Goal: Task Accomplishment & Management: Use online tool/utility

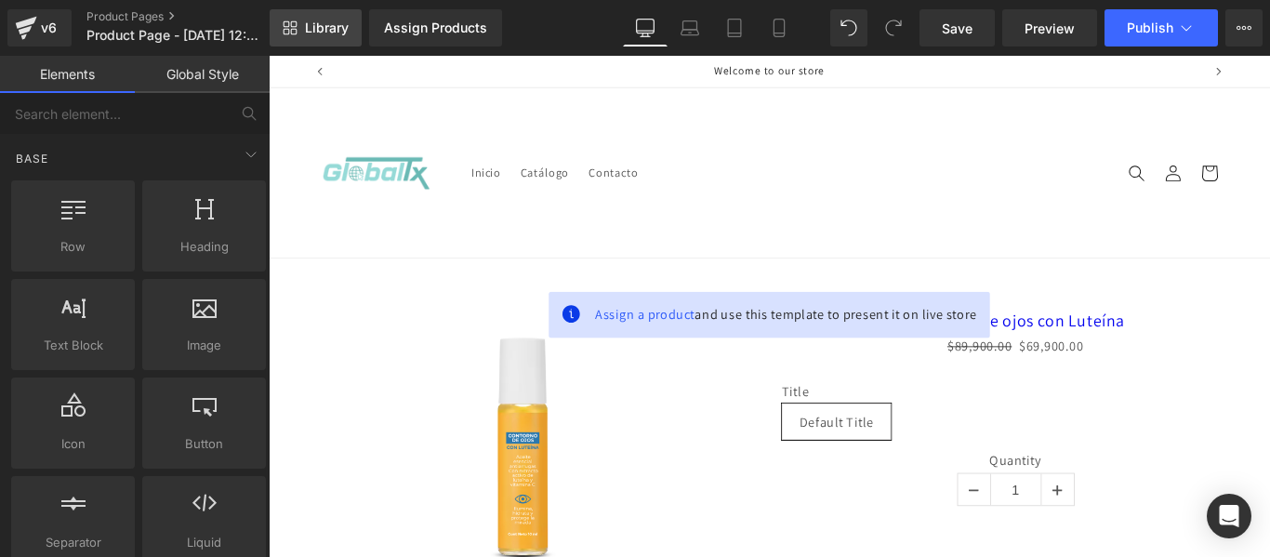
click at [321, 34] on span "Library" at bounding box center [327, 28] width 44 height 17
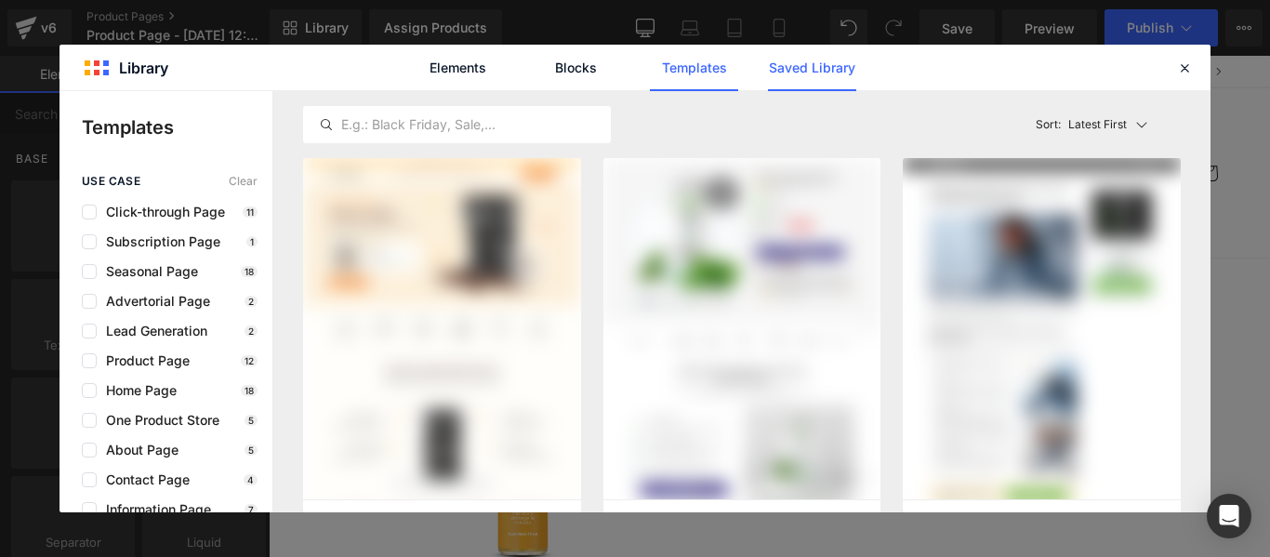
click at [823, 66] on link "Saved Library" at bounding box center [812, 68] width 88 height 47
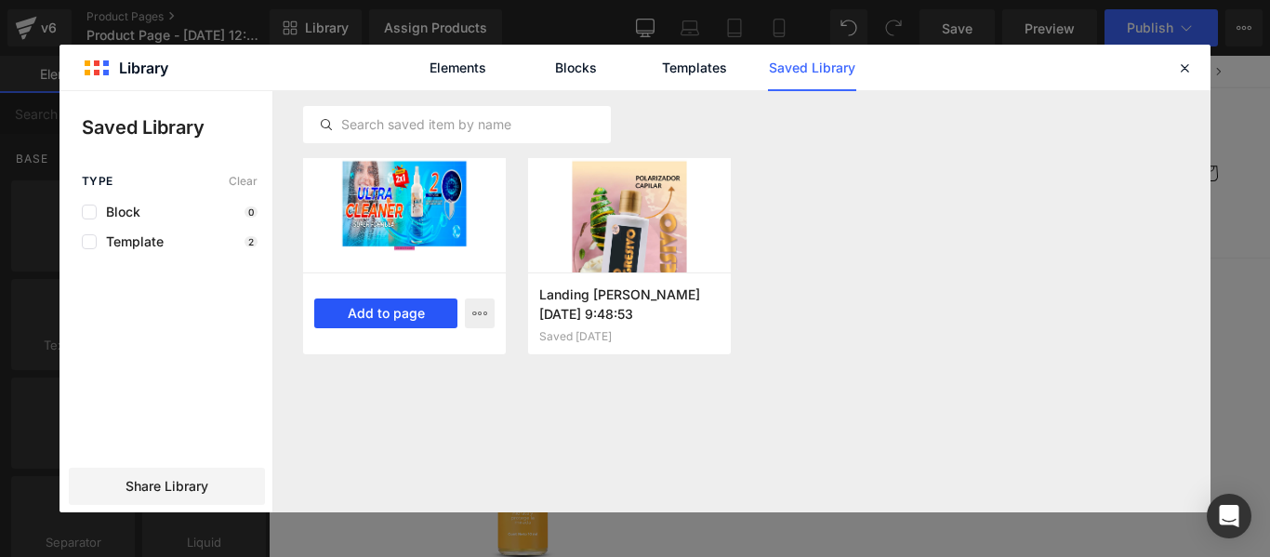
click at [406, 317] on button "Add to page" at bounding box center [385, 314] width 143 height 30
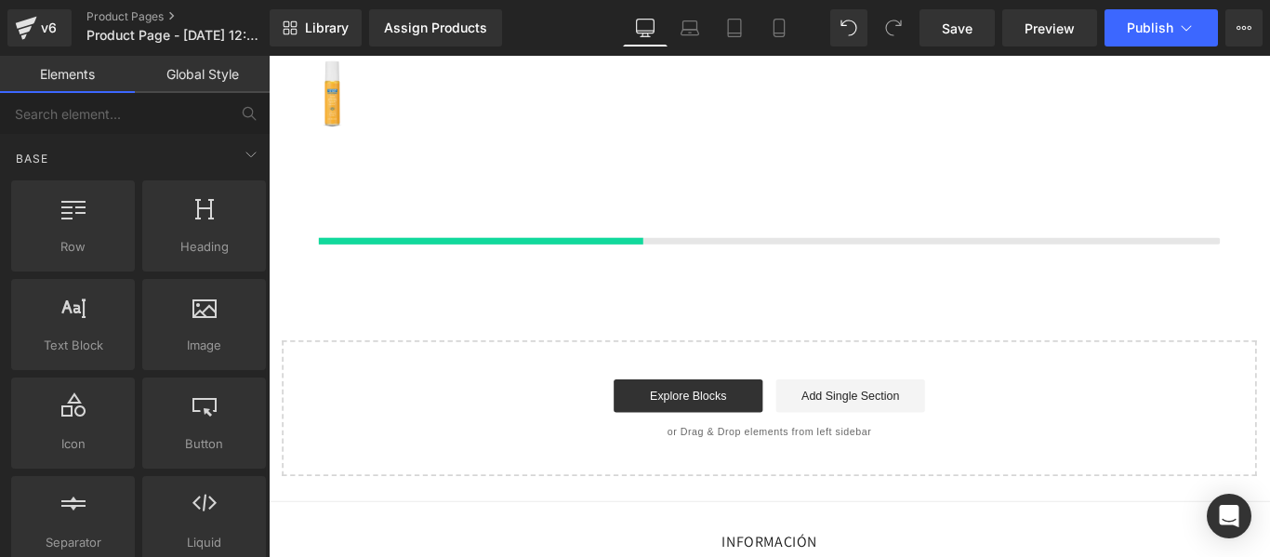
scroll to position [656, 0]
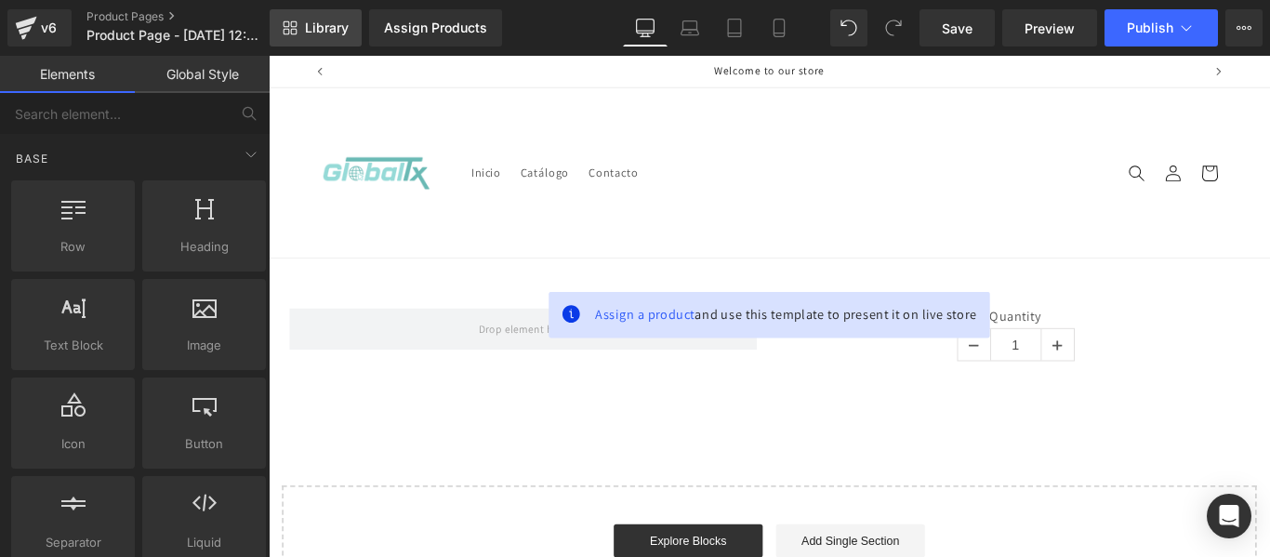
click at [304, 34] on link "Library" at bounding box center [316, 27] width 92 height 37
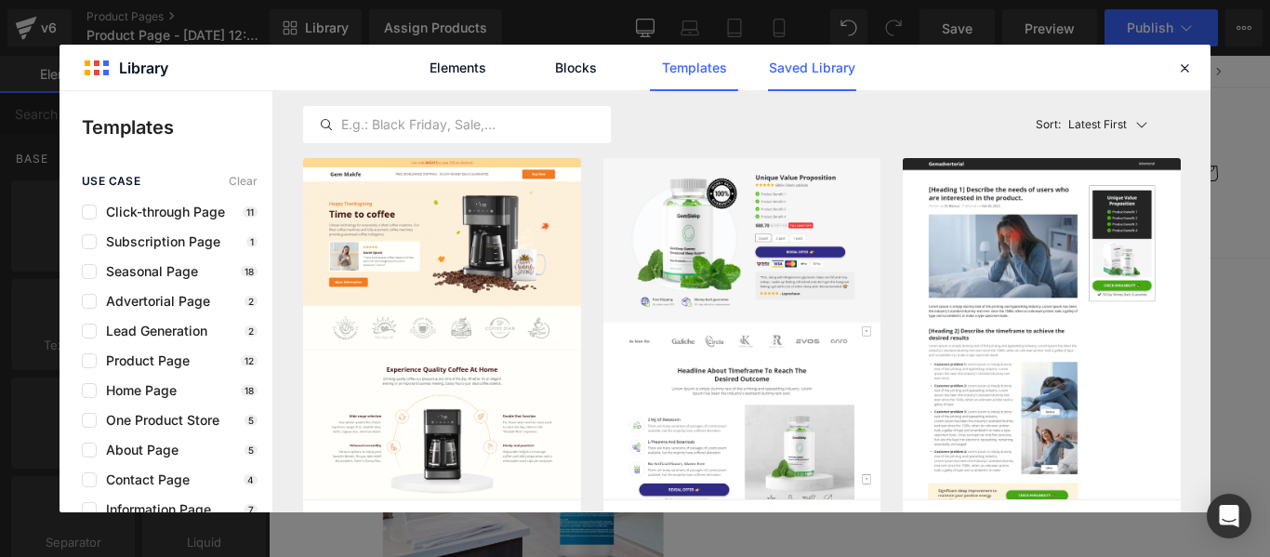
click at [791, 87] on link "Saved Library" at bounding box center [812, 68] width 88 height 47
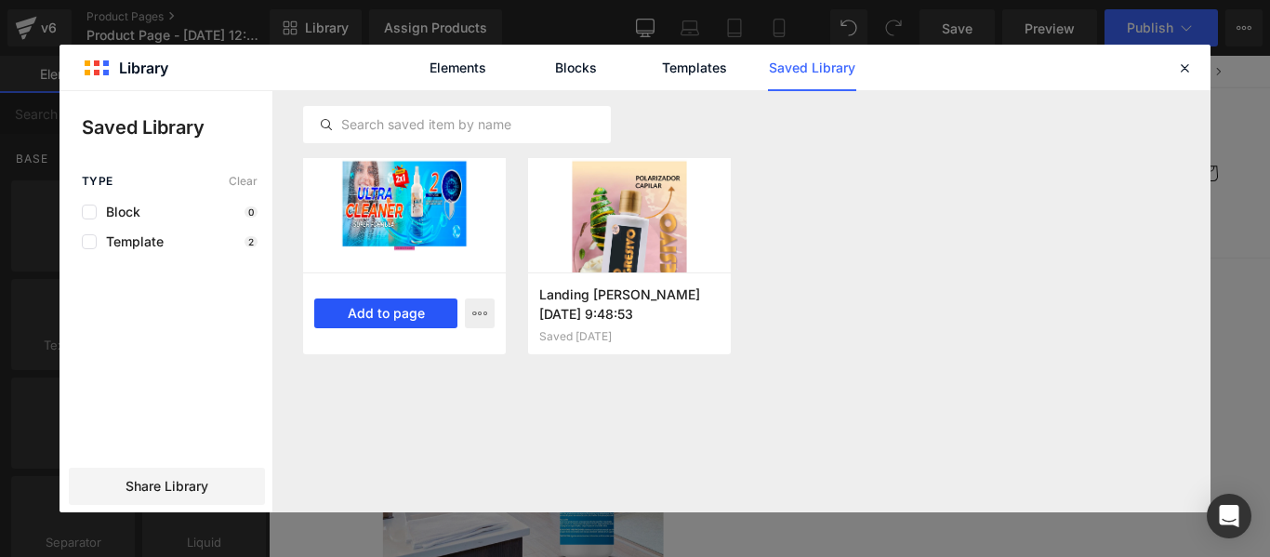
click at [414, 308] on button "Add to page" at bounding box center [385, 314] width 143 height 30
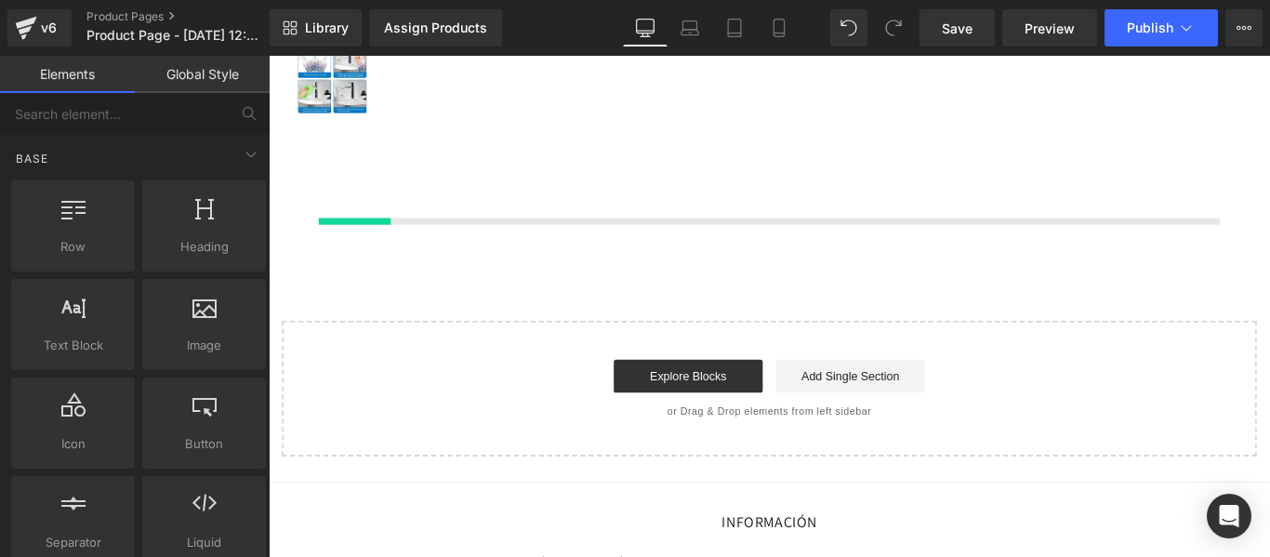
scroll to position [860, 0]
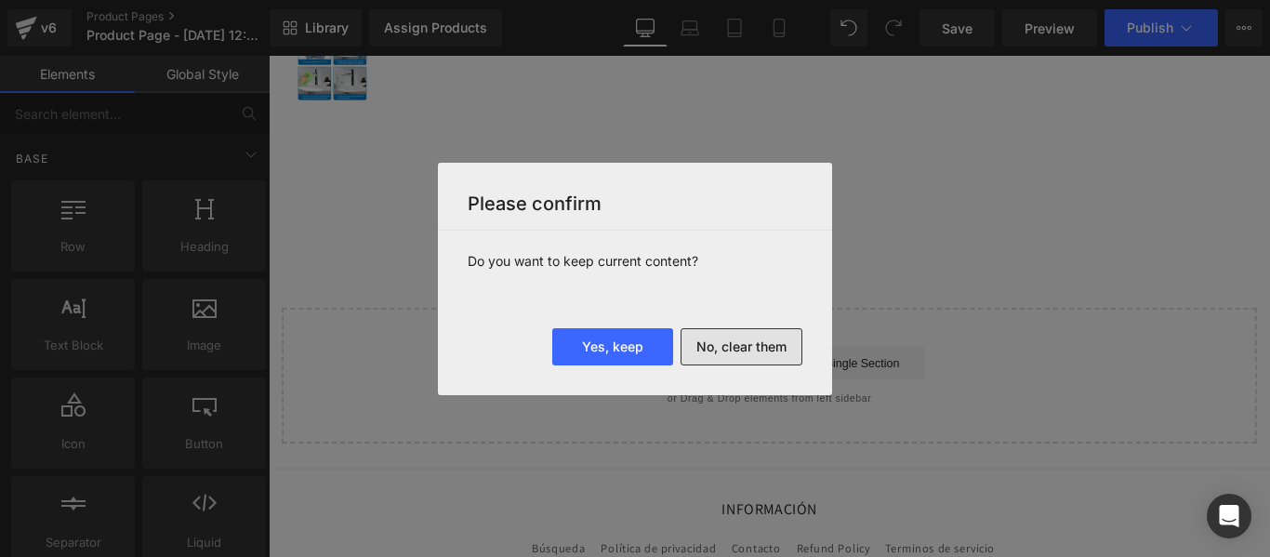
click at [723, 352] on button "No, clear them" at bounding box center [742, 346] width 122 height 37
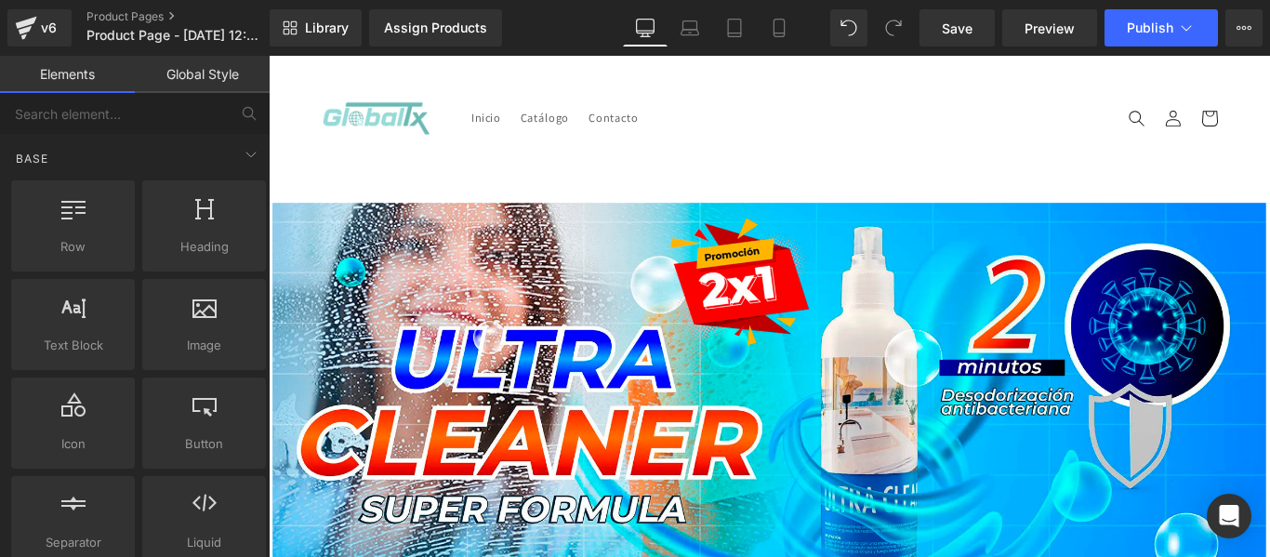
scroll to position [0, 0]
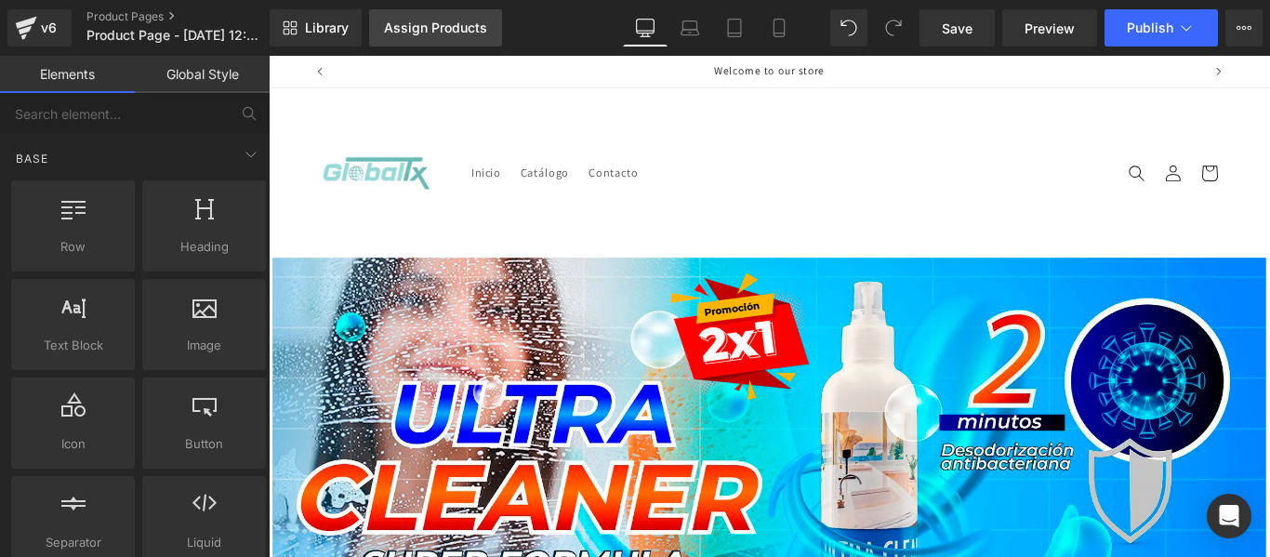
click at [396, 26] on div "Assign Products" at bounding box center [435, 27] width 103 height 15
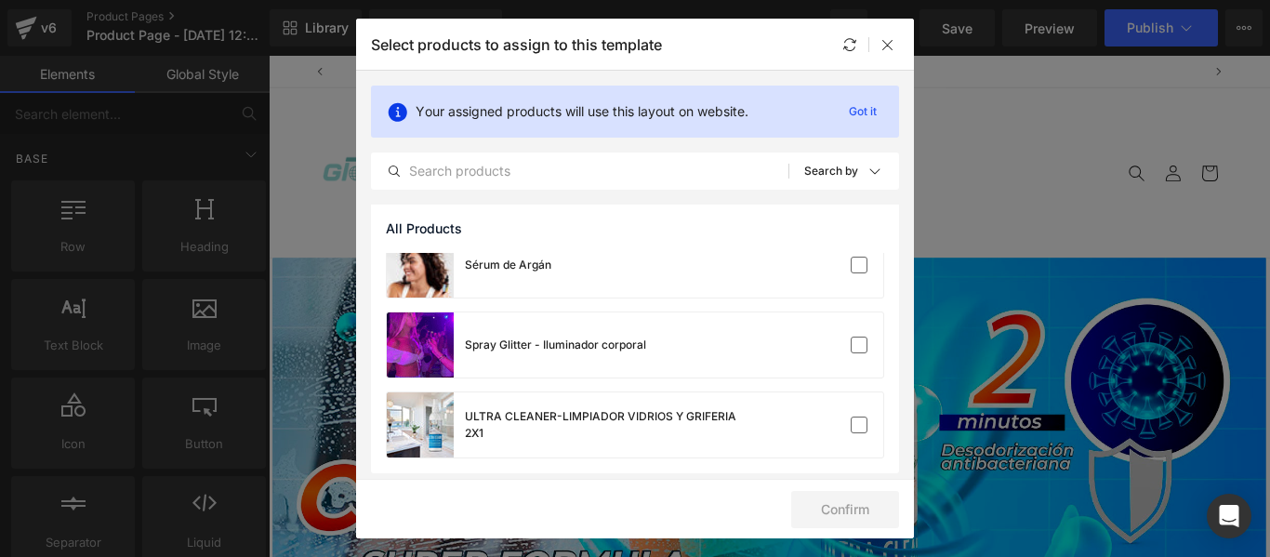
scroll to position [907, 0]
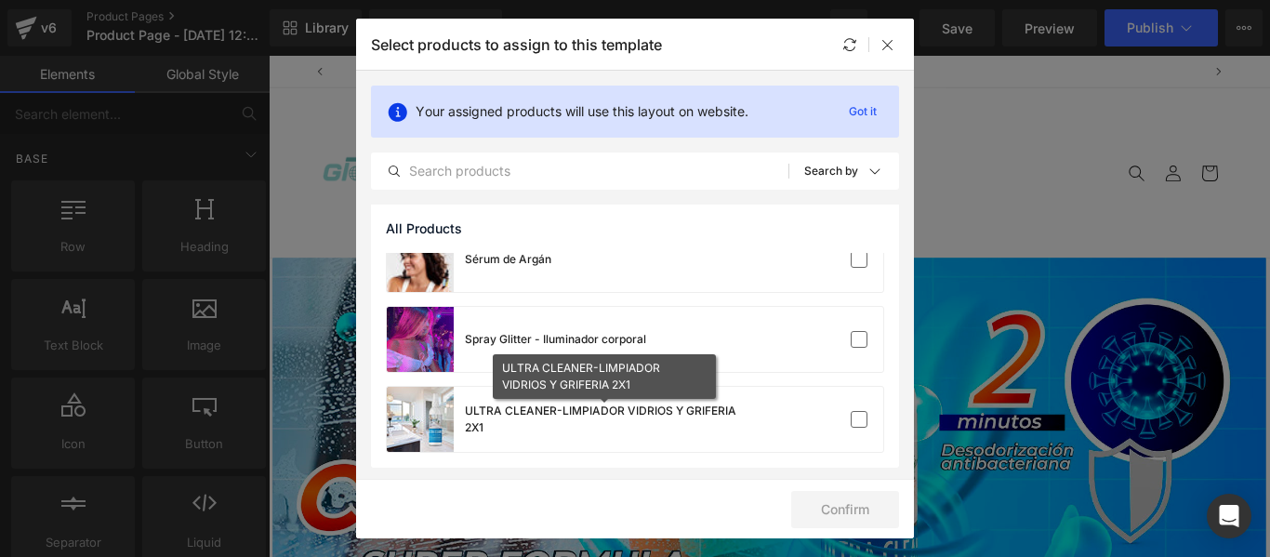
click at [551, 416] on div "ULTRA CLEANER-LIMPIADOR VIDRIOS Y GRIFERIA 2X1" at bounding box center [604, 419] width 279 height 33
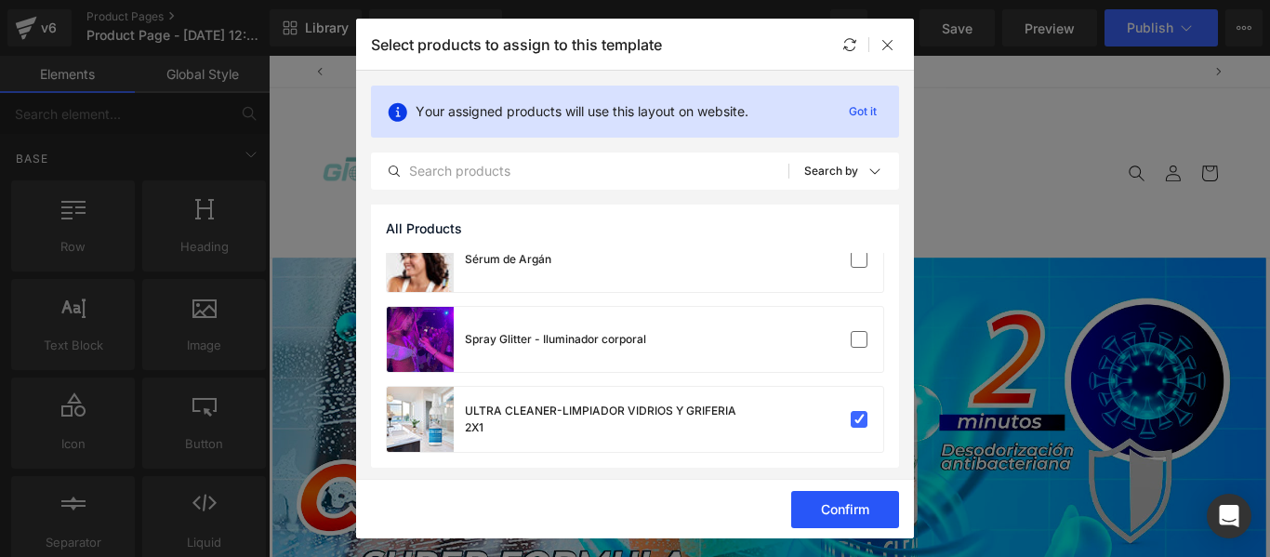
click at [862, 502] on button "Confirm" at bounding box center [845, 509] width 108 height 37
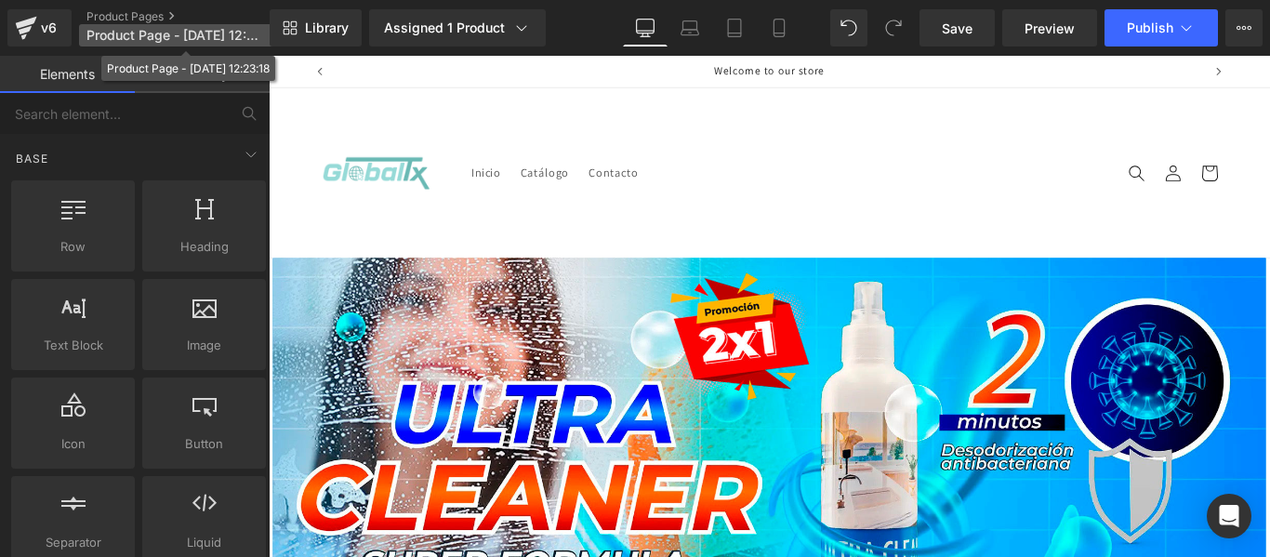
click at [208, 35] on span "Product Page - [DATE] 12:23:18" at bounding box center [175, 35] width 179 height 15
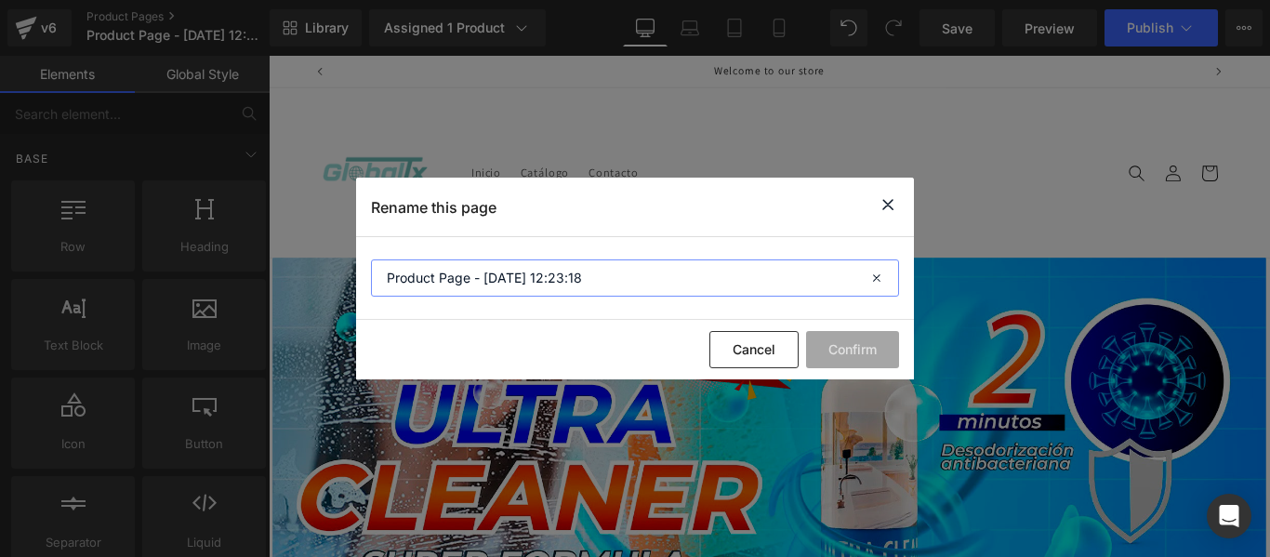
click at [496, 264] on input "Product Page - [DATE] 12:23:18" at bounding box center [635, 277] width 528 height 37
type input "ULTRA CLEANER 2X1"
click at [845, 342] on button "Confirm" at bounding box center [852, 349] width 93 height 37
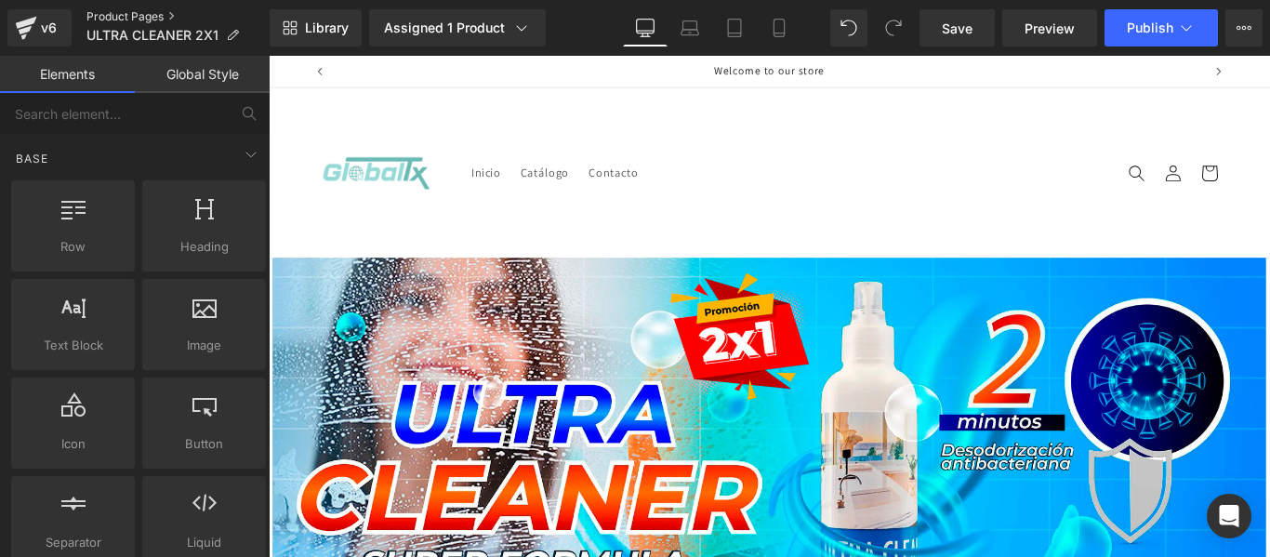
click at [106, 16] on link "Product Pages" at bounding box center [177, 16] width 183 height 15
click at [964, 26] on span "Save" at bounding box center [957, 29] width 31 height 20
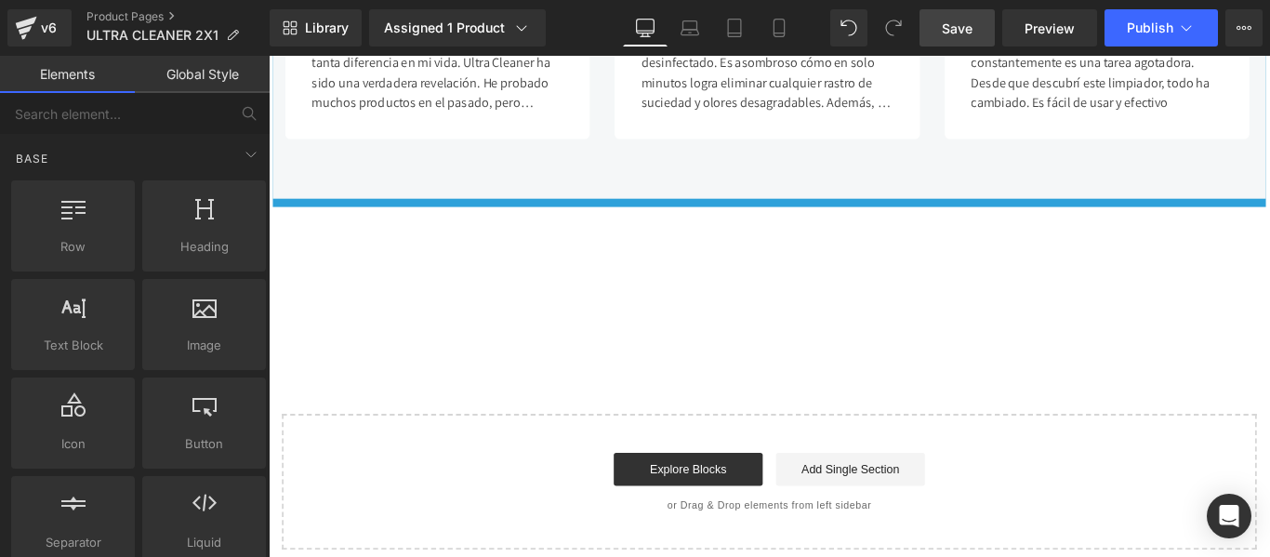
scroll to position [6519, 0]
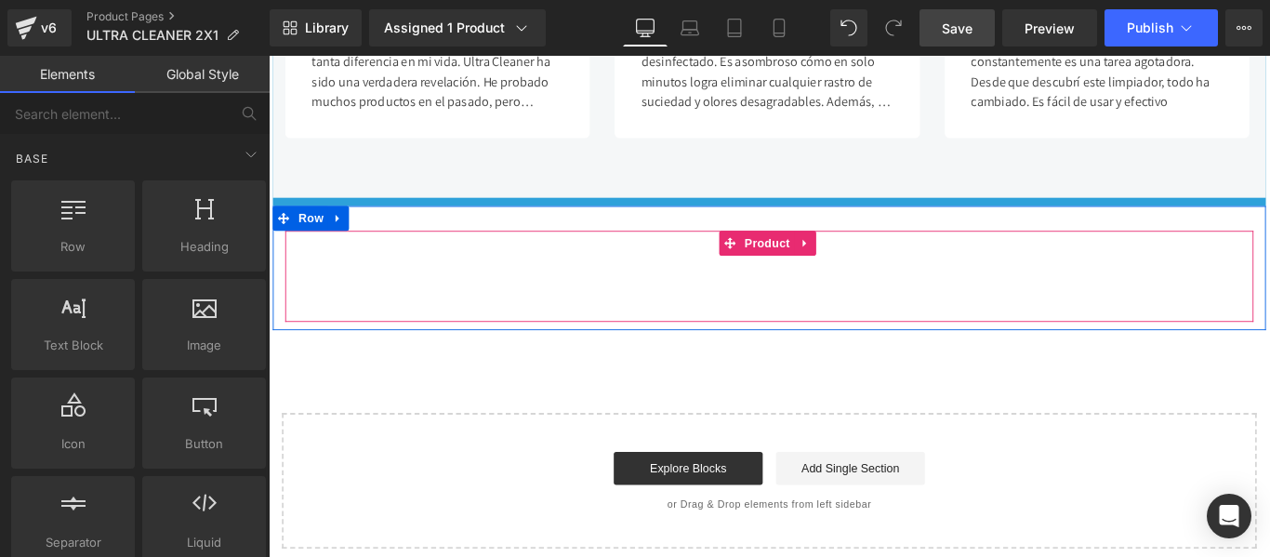
click at [804, 281] on div "Add To Cart (P) Cart Button" at bounding box center [832, 304] width 1070 height 47
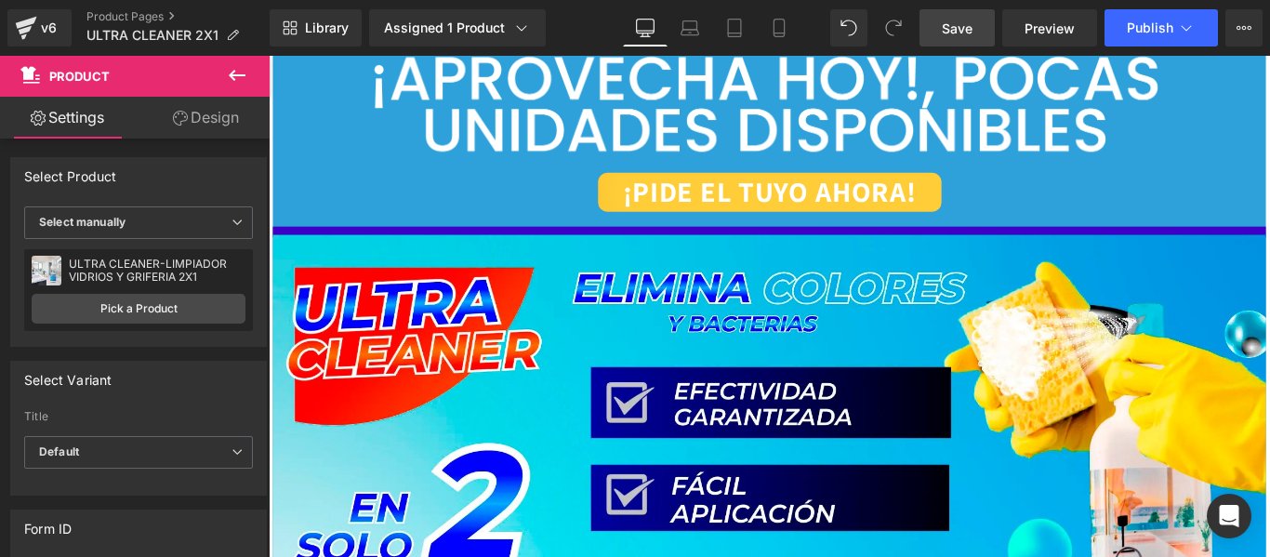
scroll to position [1098, 0]
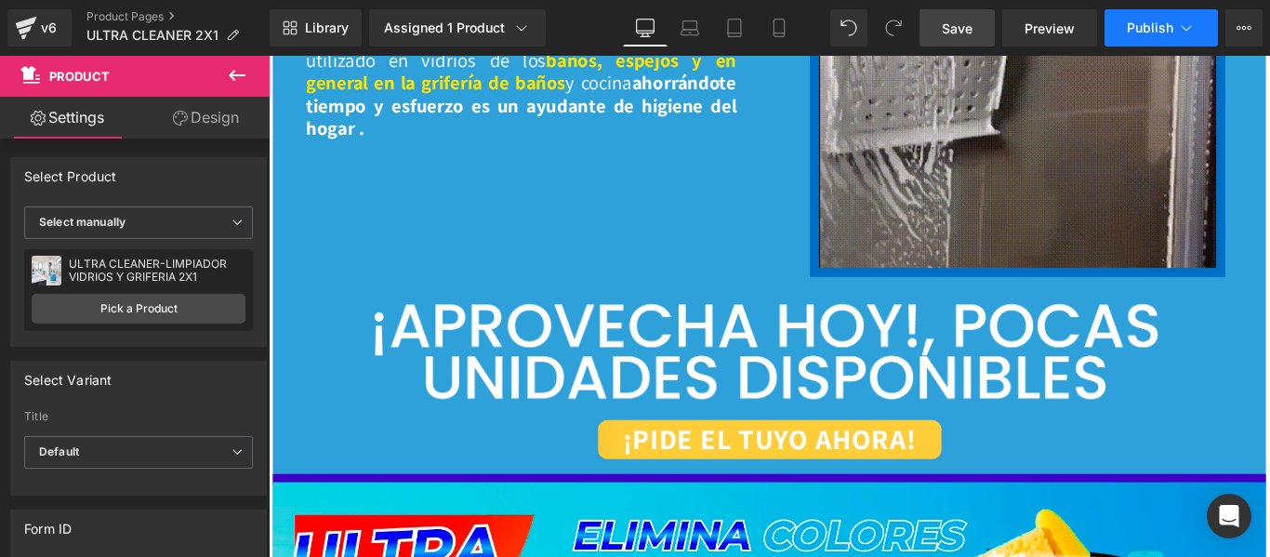
click at [1141, 15] on button "Publish" at bounding box center [1161, 27] width 113 height 37
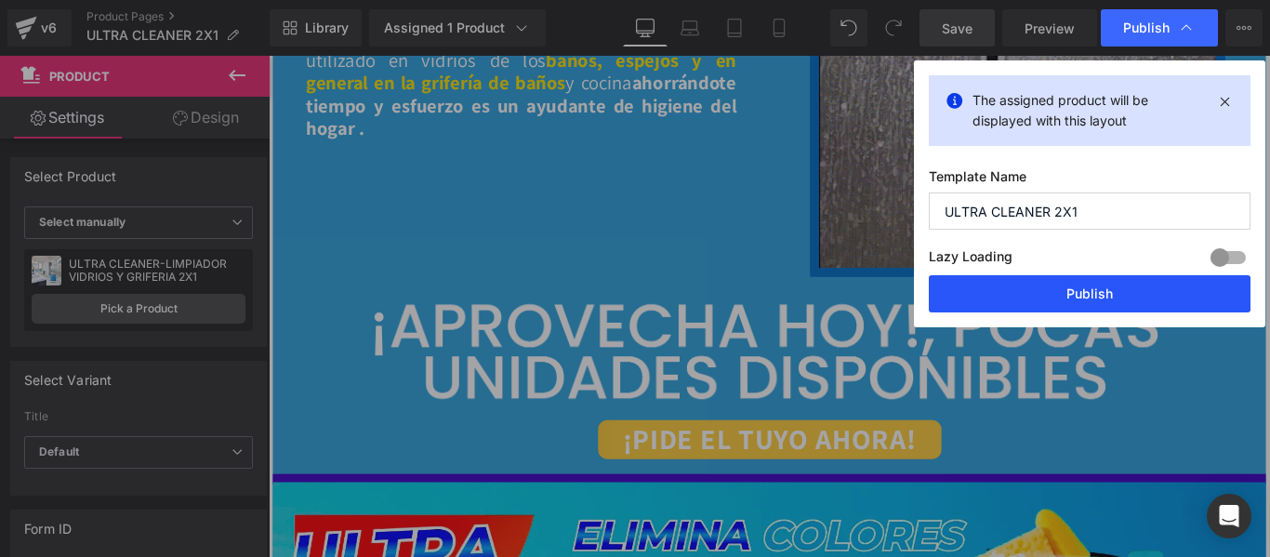
click at [1081, 303] on button "Publish" at bounding box center [1090, 293] width 322 height 37
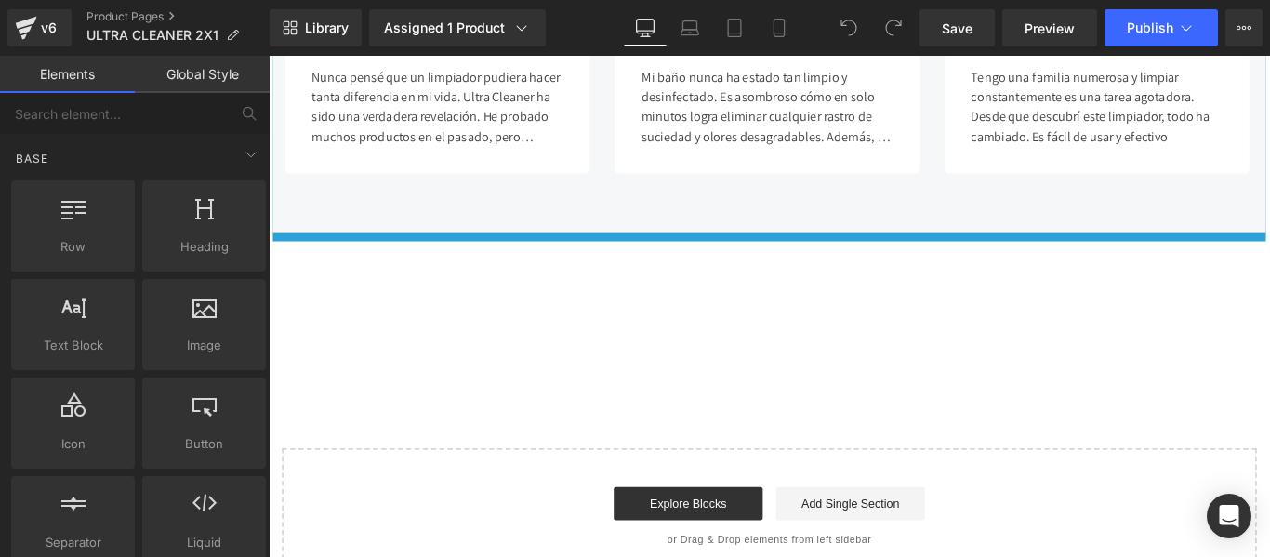
scroll to position [6290, 0]
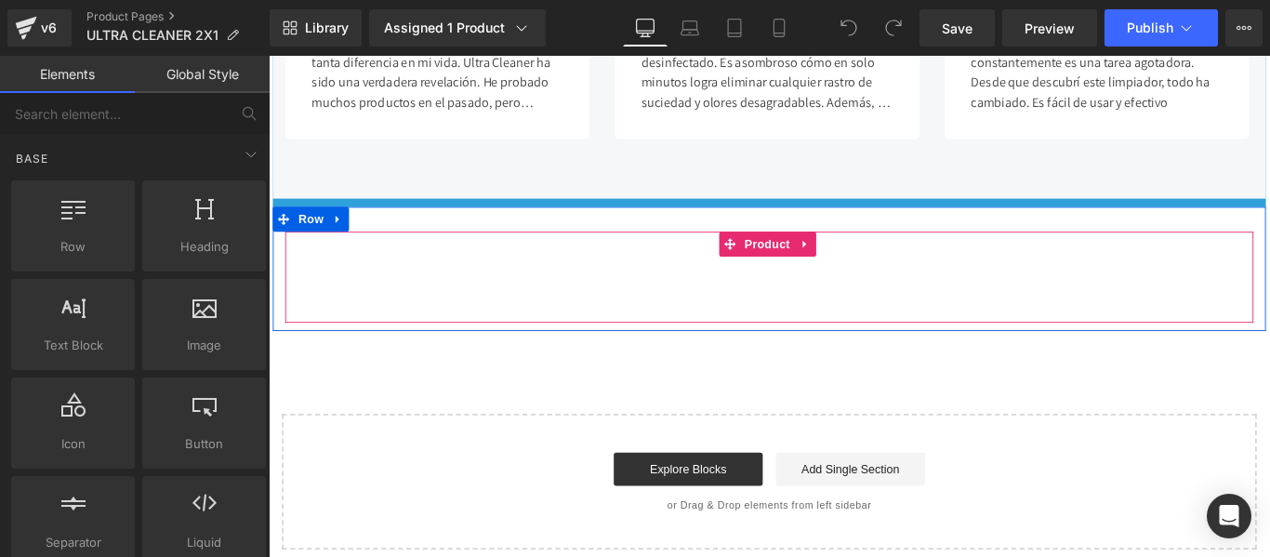
click at [612, 290] on div "Add To Cart (P) Cart Button" at bounding box center [832, 305] width 1070 height 47
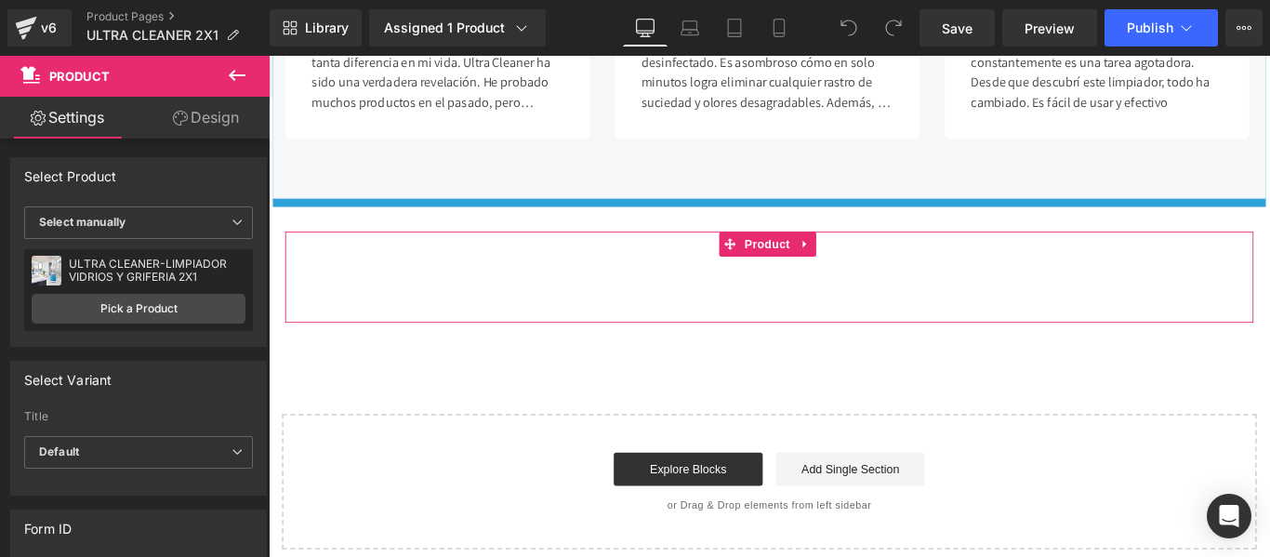
click at [203, 106] on link "Design" at bounding box center [206, 118] width 135 height 42
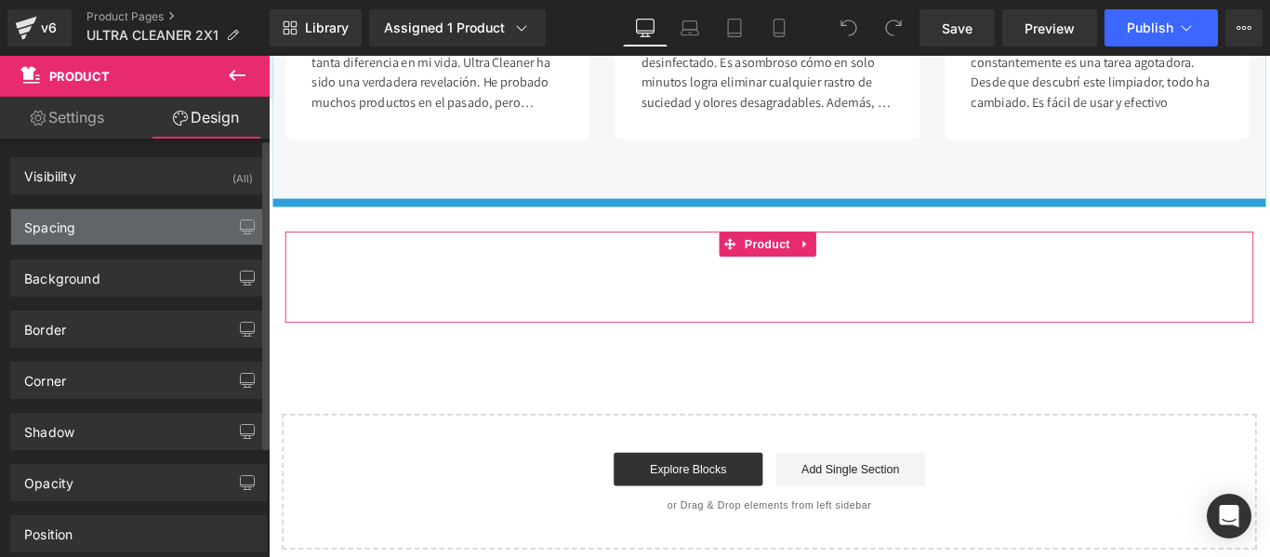
click at [189, 219] on div "Spacing" at bounding box center [138, 226] width 255 height 35
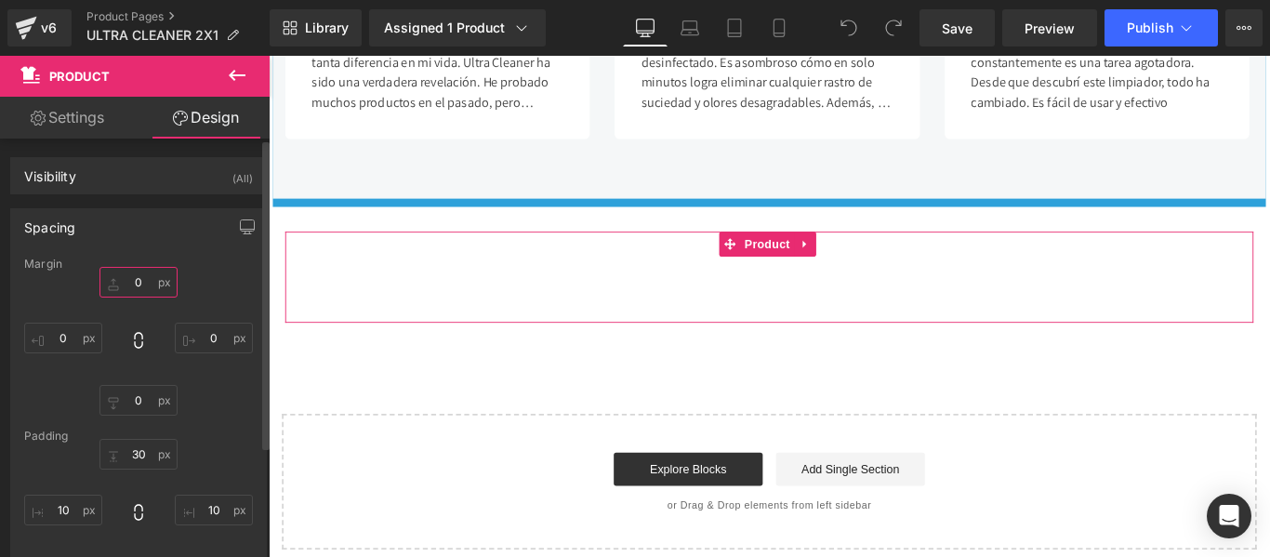
click at [136, 273] on input "text" at bounding box center [139, 282] width 78 height 31
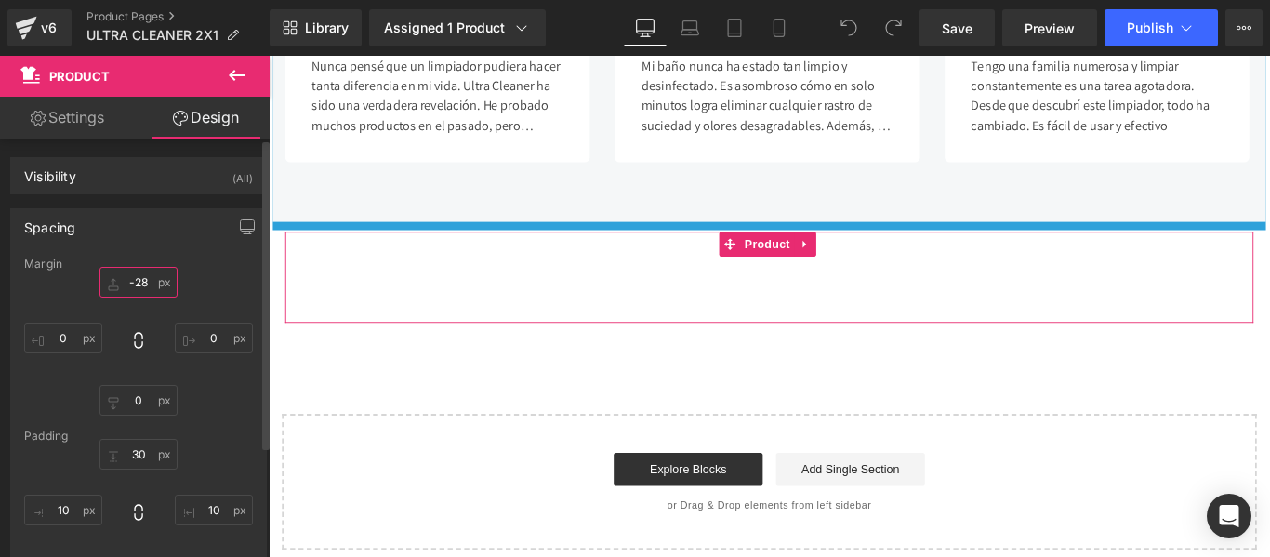
type input "-29"
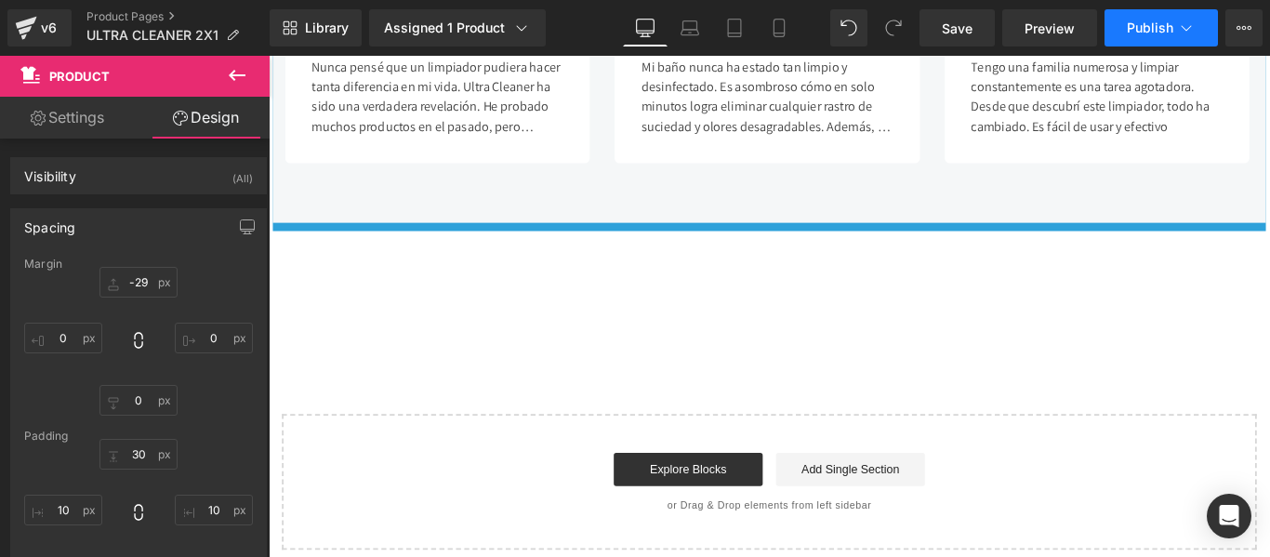
click at [1145, 28] on span "Publish" at bounding box center [1150, 27] width 47 height 15
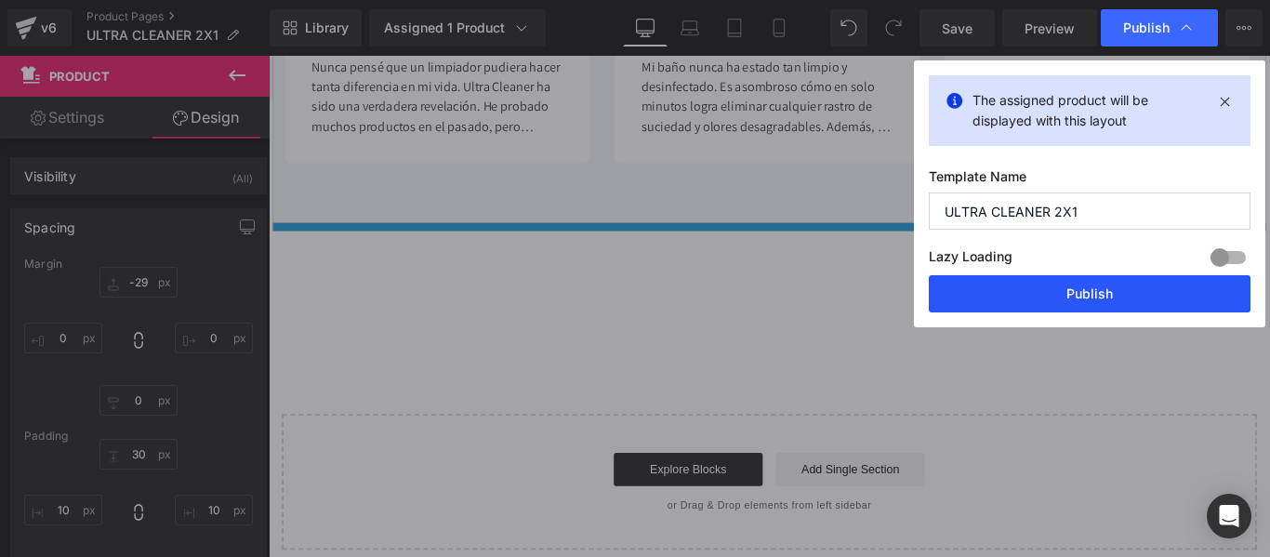
click at [1122, 300] on button "Publish" at bounding box center [1090, 293] width 322 height 37
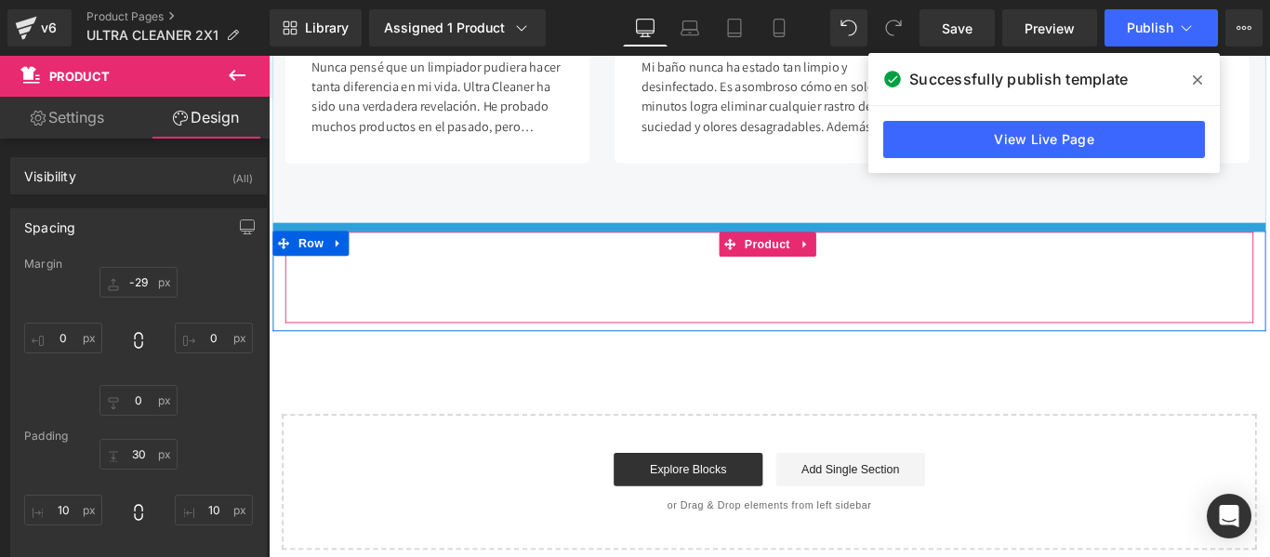
click at [565, 315] on div "Add To Cart (P) Cart Button Product" at bounding box center [831, 305] width 1088 height 102
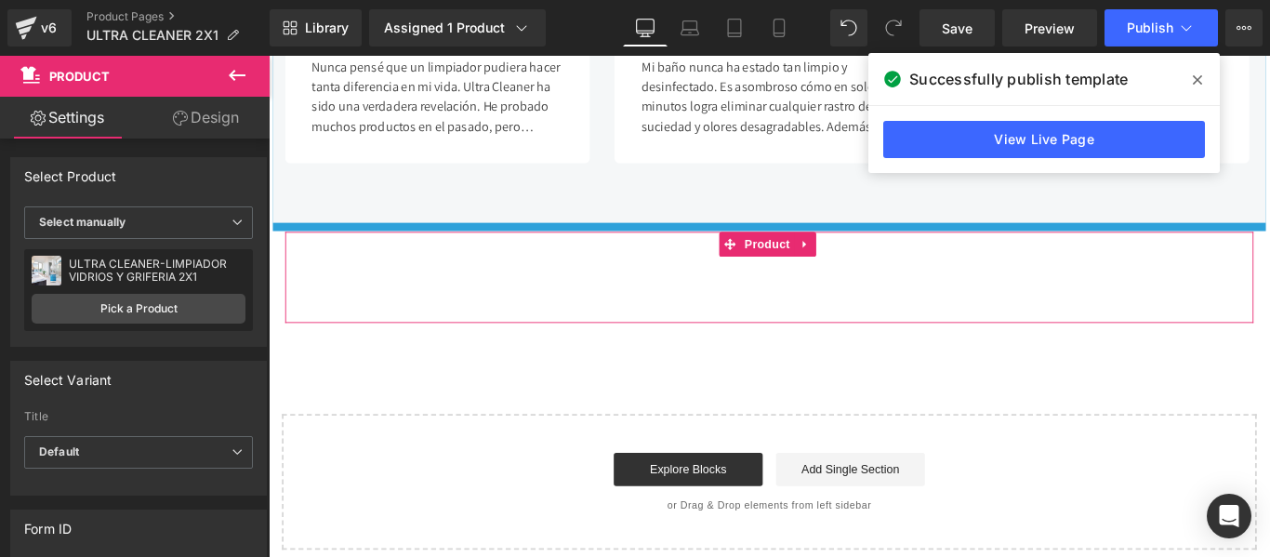
click at [214, 113] on link "Design" at bounding box center [206, 118] width 135 height 42
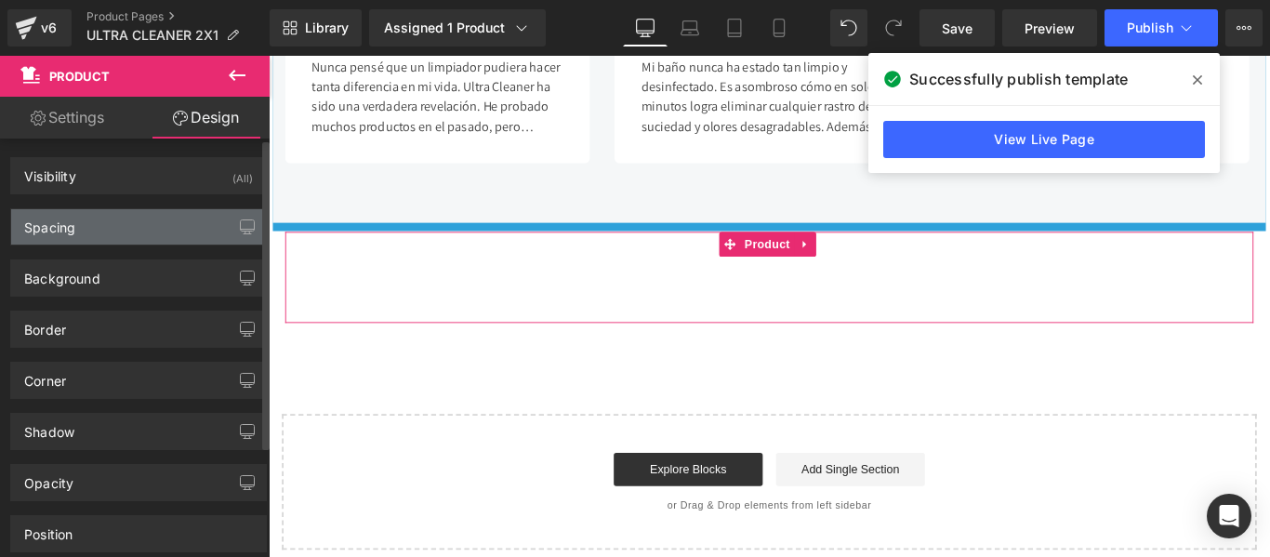
click at [146, 238] on div "Spacing" at bounding box center [138, 226] width 255 height 35
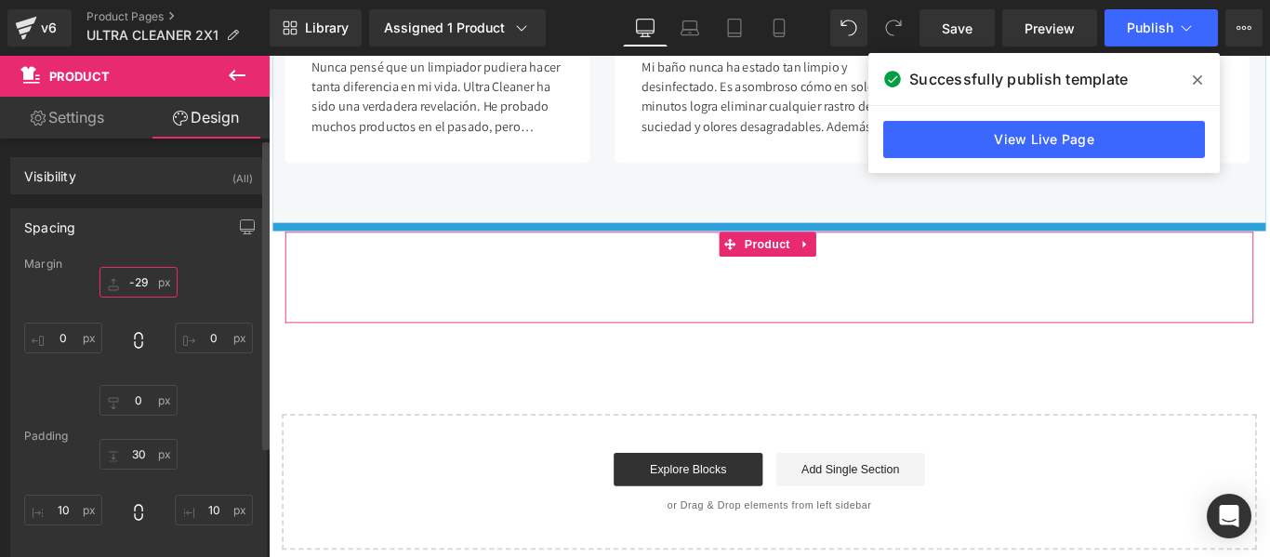
click at [144, 282] on input "-29" at bounding box center [139, 282] width 78 height 31
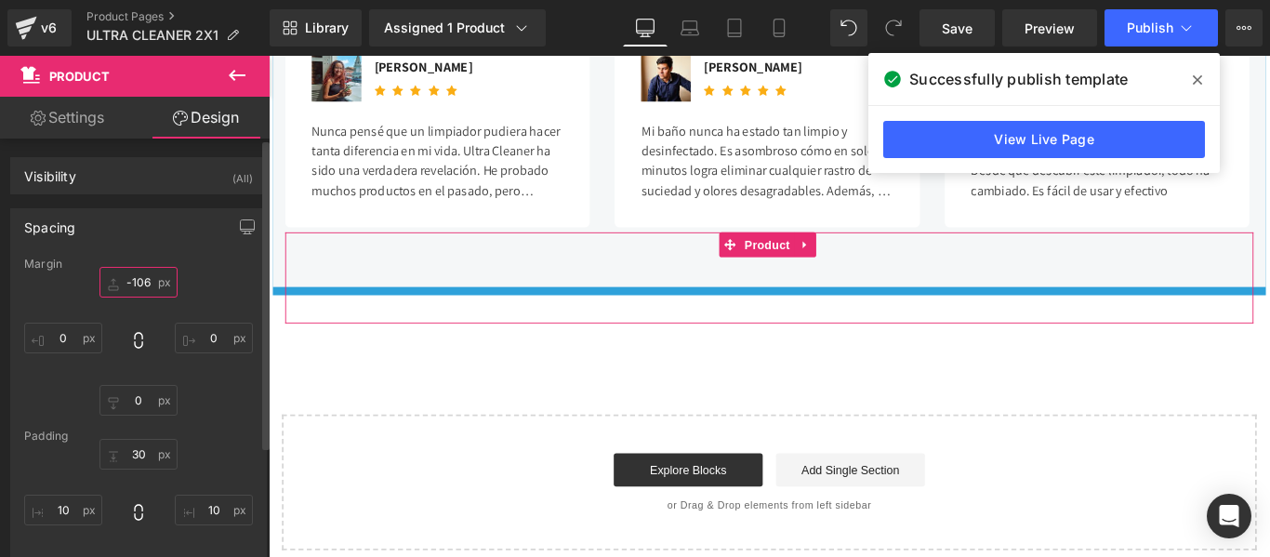
scroll to position [6190, 0]
type input "-107"
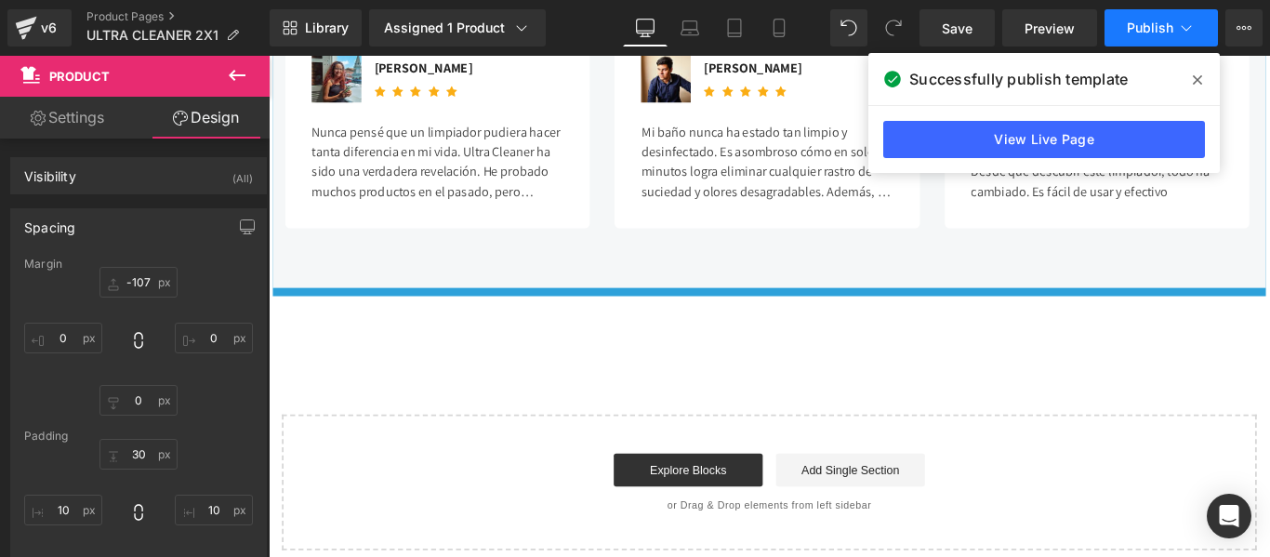
click at [1136, 35] on button "Publish" at bounding box center [1161, 27] width 113 height 37
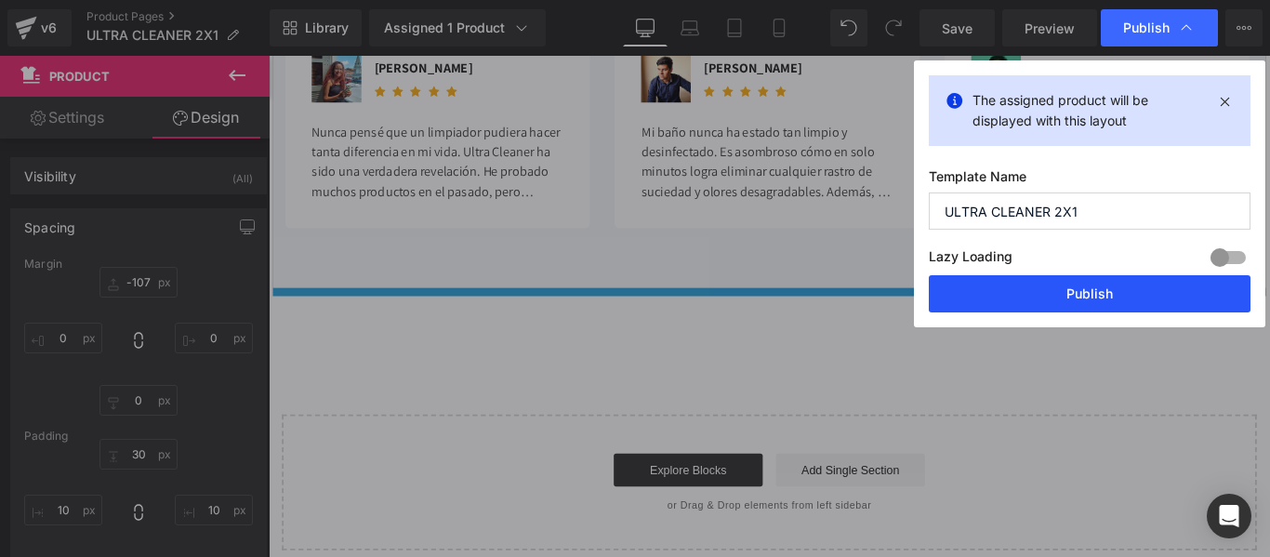
click at [1088, 276] on button "Publish" at bounding box center [1090, 293] width 322 height 37
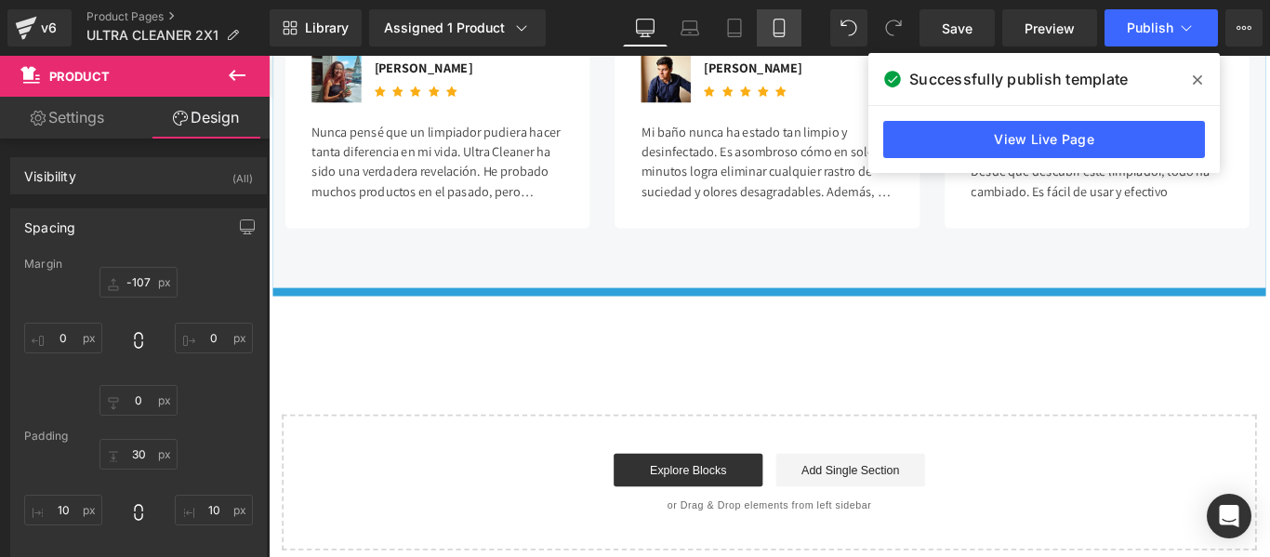
click at [778, 29] on icon at bounding box center [779, 28] width 19 height 19
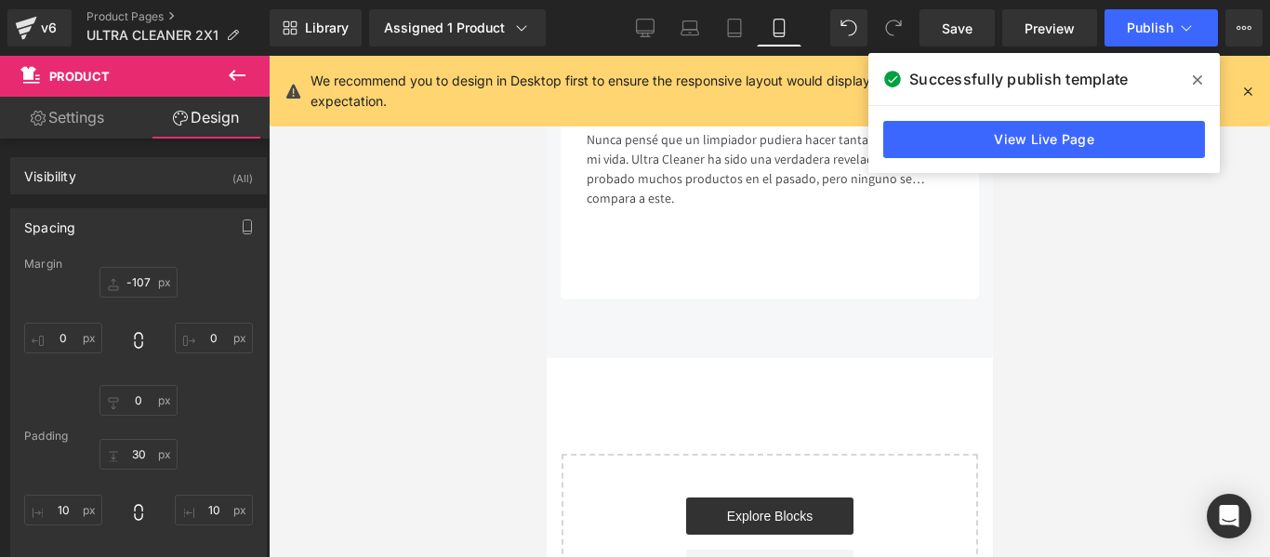
scroll to position [5033, 0]
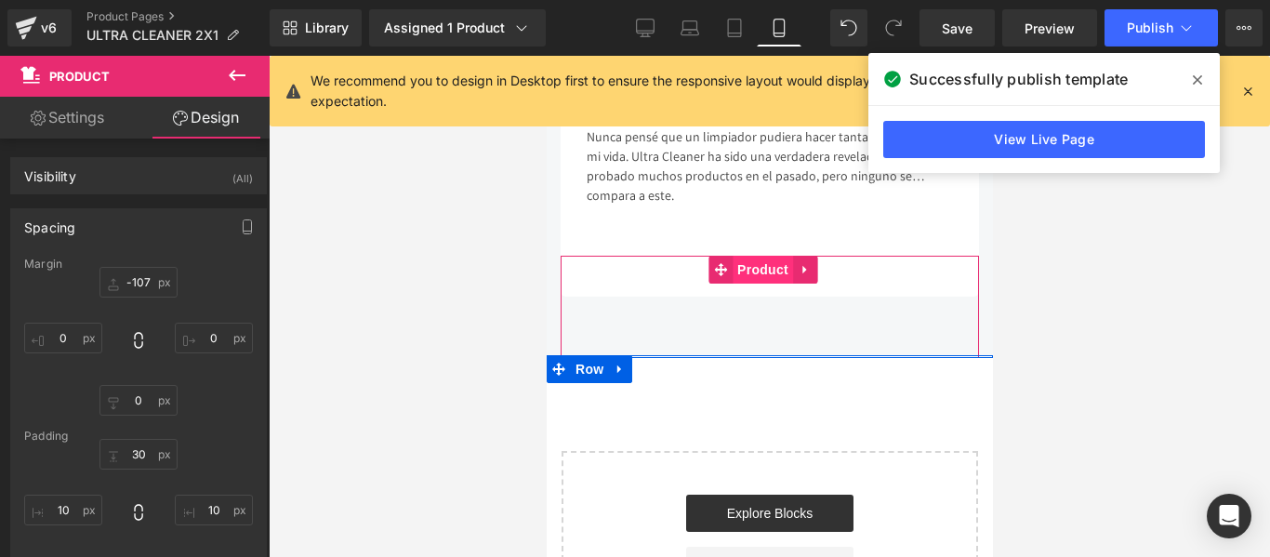
click at [765, 284] on span "Product" at bounding box center [762, 270] width 60 height 28
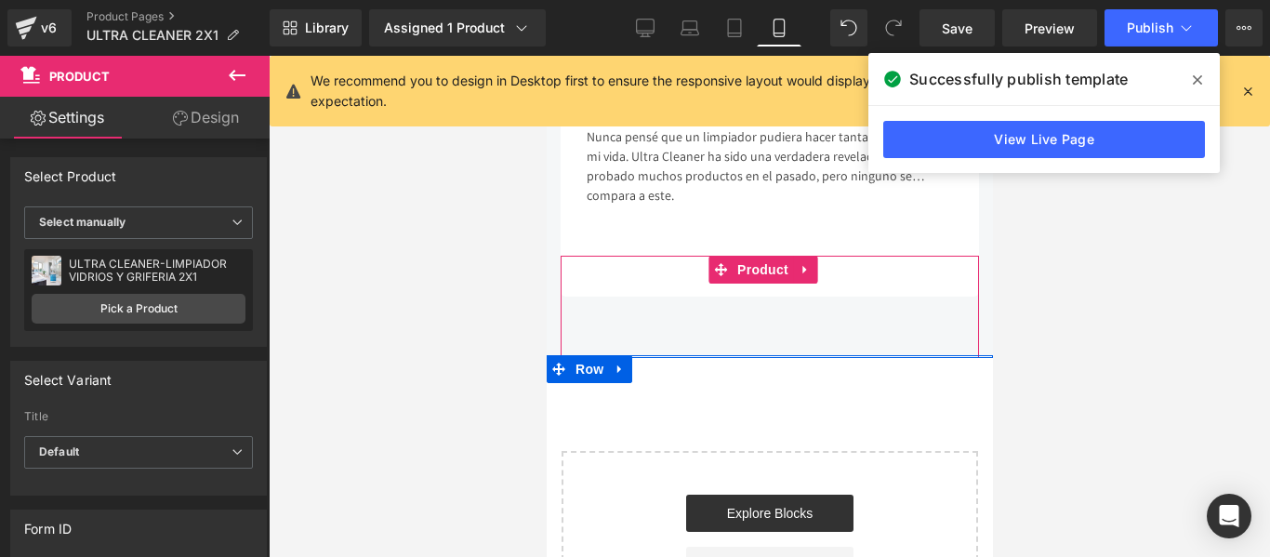
click at [231, 116] on link "Design" at bounding box center [206, 118] width 135 height 42
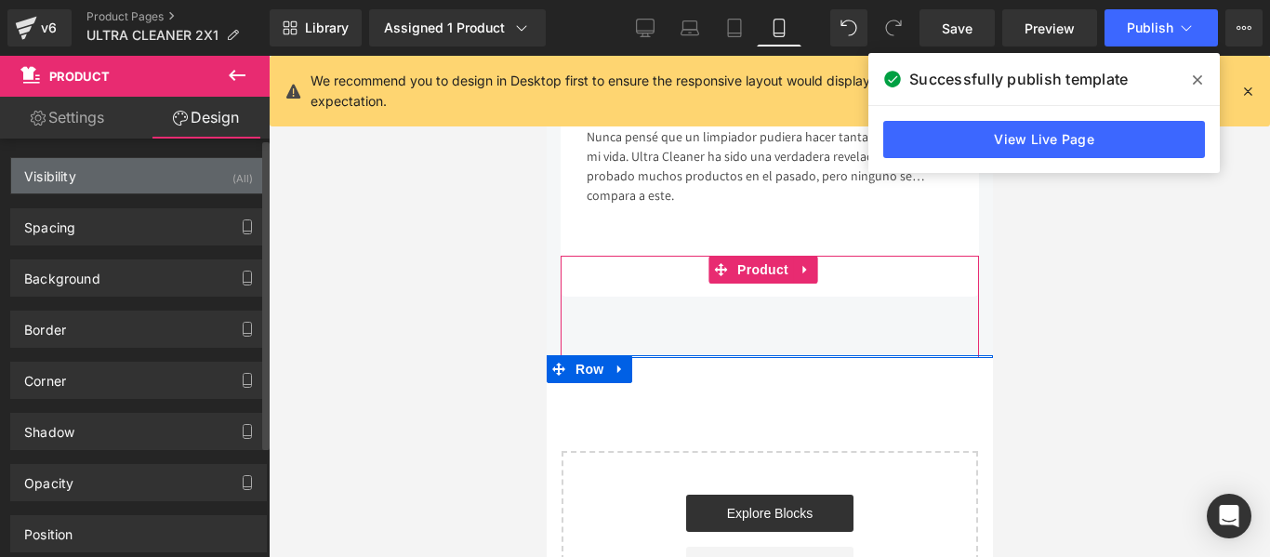
click at [189, 173] on div "Visibility (All)" at bounding box center [138, 175] width 255 height 35
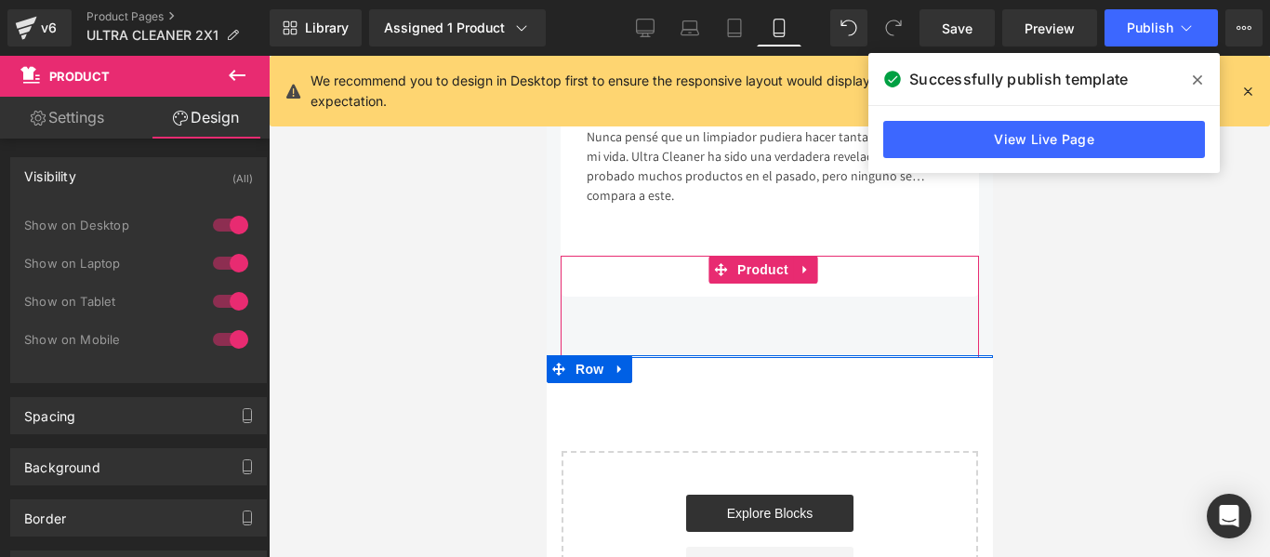
click at [218, 108] on link "Design" at bounding box center [206, 118] width 135 height 42
click at [192, 178] on div "Visibility (All)" at bounding box center [138, 175] width 255 height 35
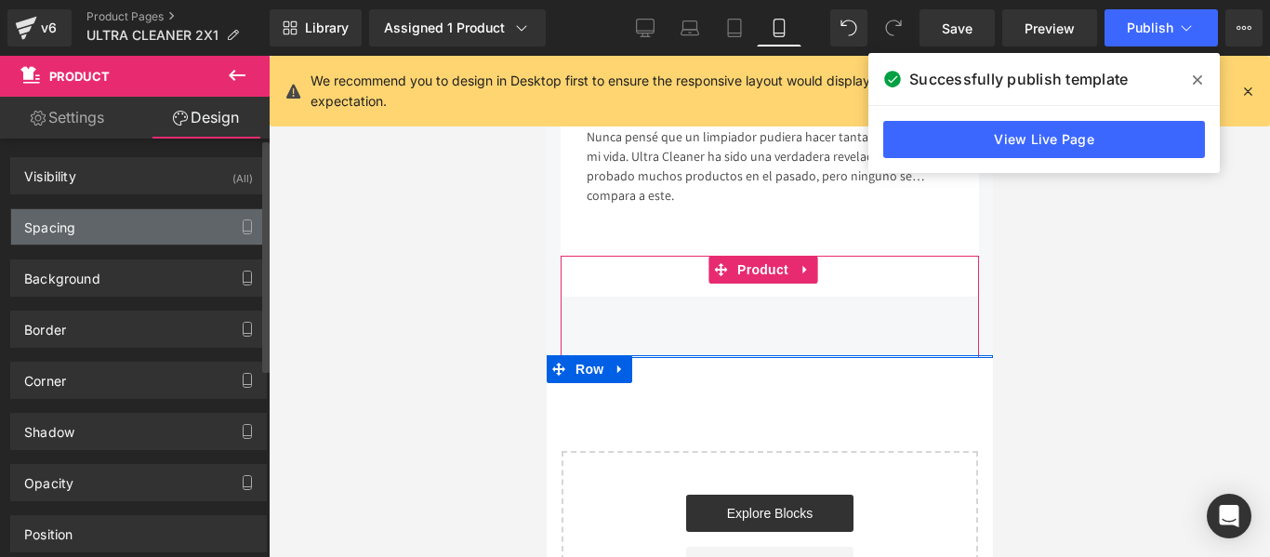
click at [179, 222] on div "Spacing" at bounding box center [138, 226] width 255 height 35
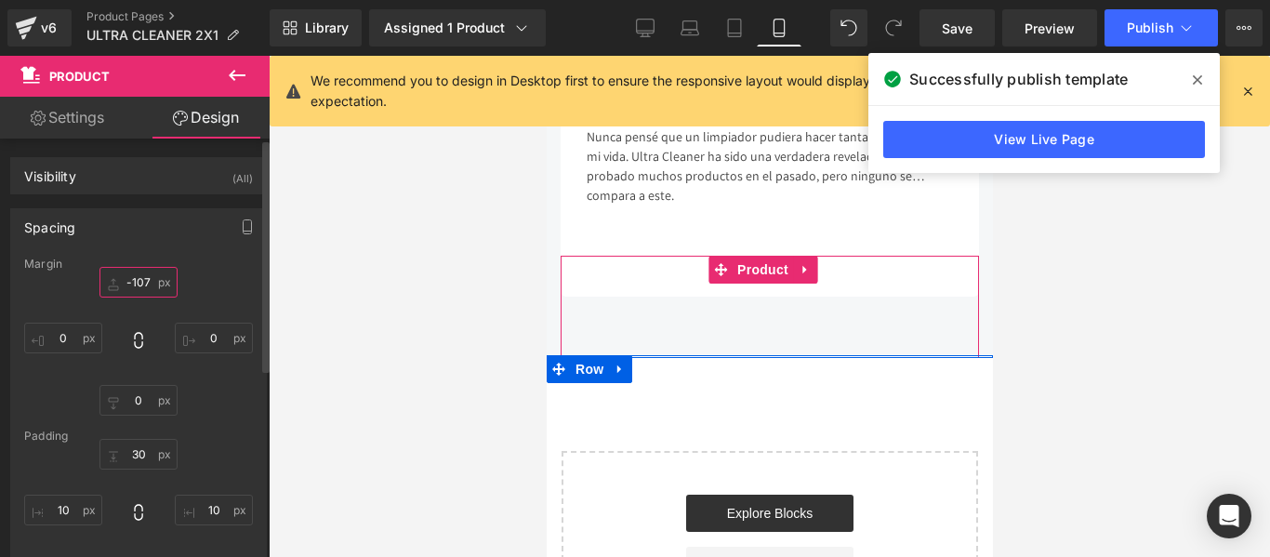
click at [137, 281] on input "text" at bounding box center [139, 282] width 78 height 31
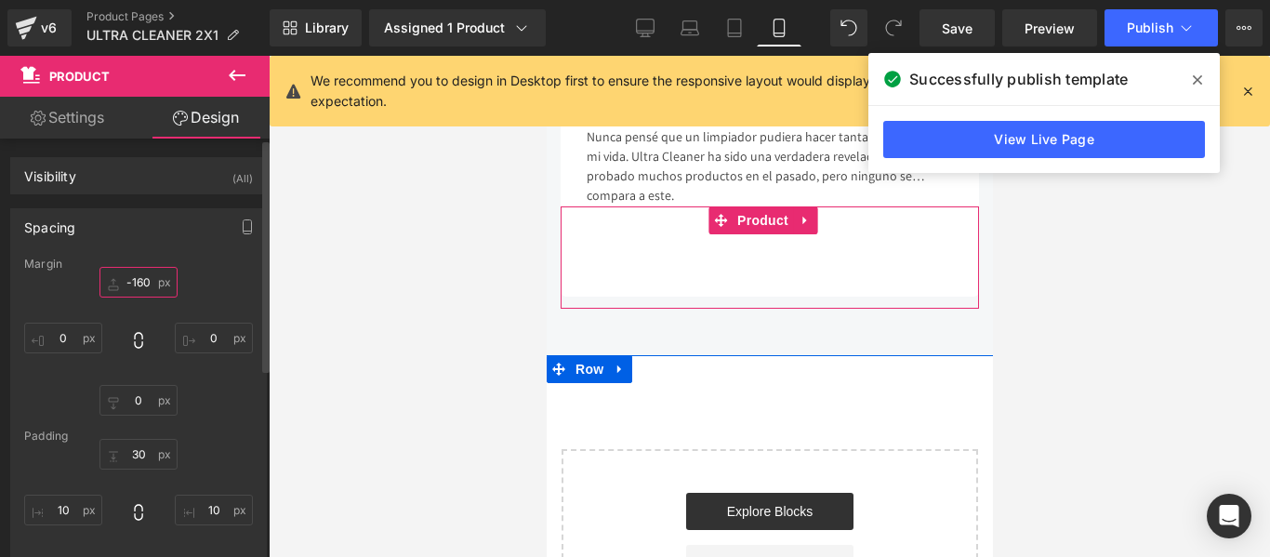
type input "-161"
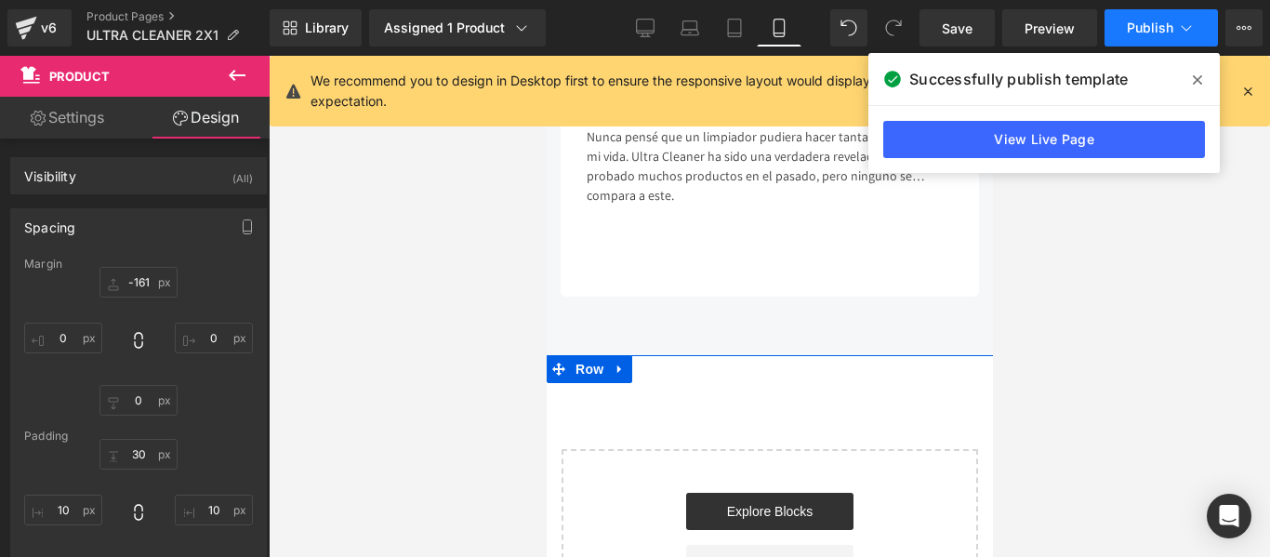
click at [1151, 26] on span "Publish" at bounding box center [1150, 27] width 47 height 15
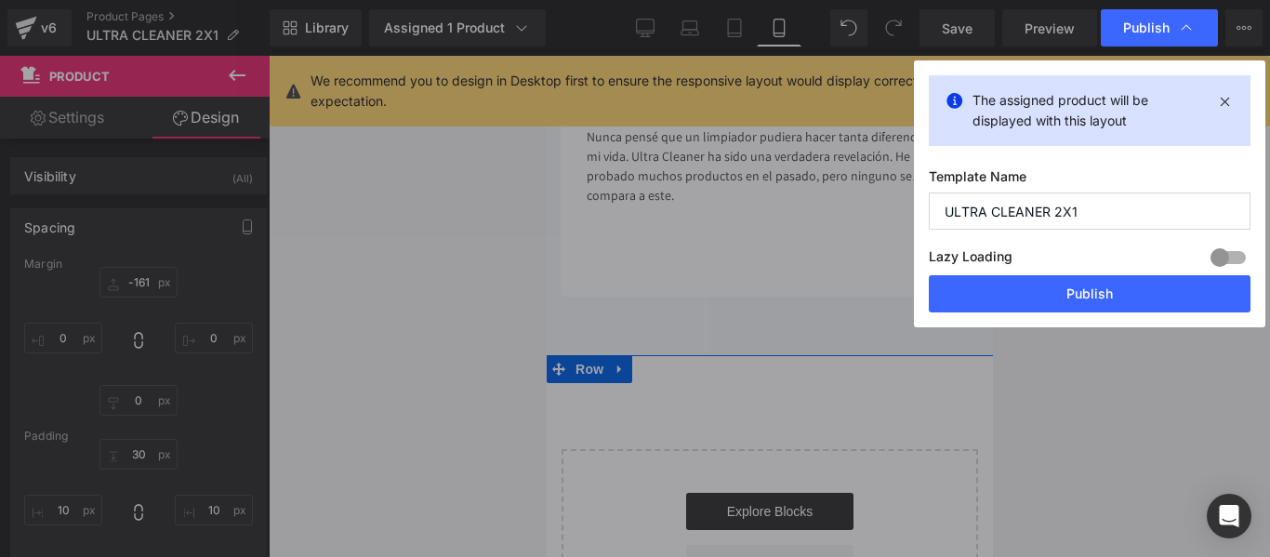
click at [1018, 302] on button "Publish" at bounding box center [1090, 293] width 322 height 37
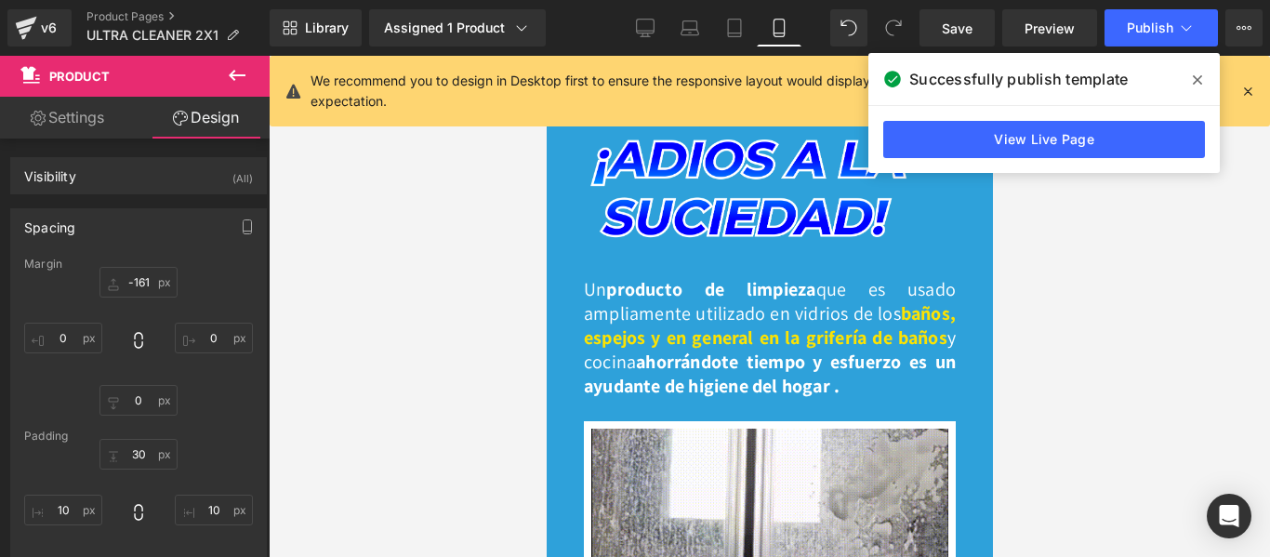
scroll to position [0, 0]
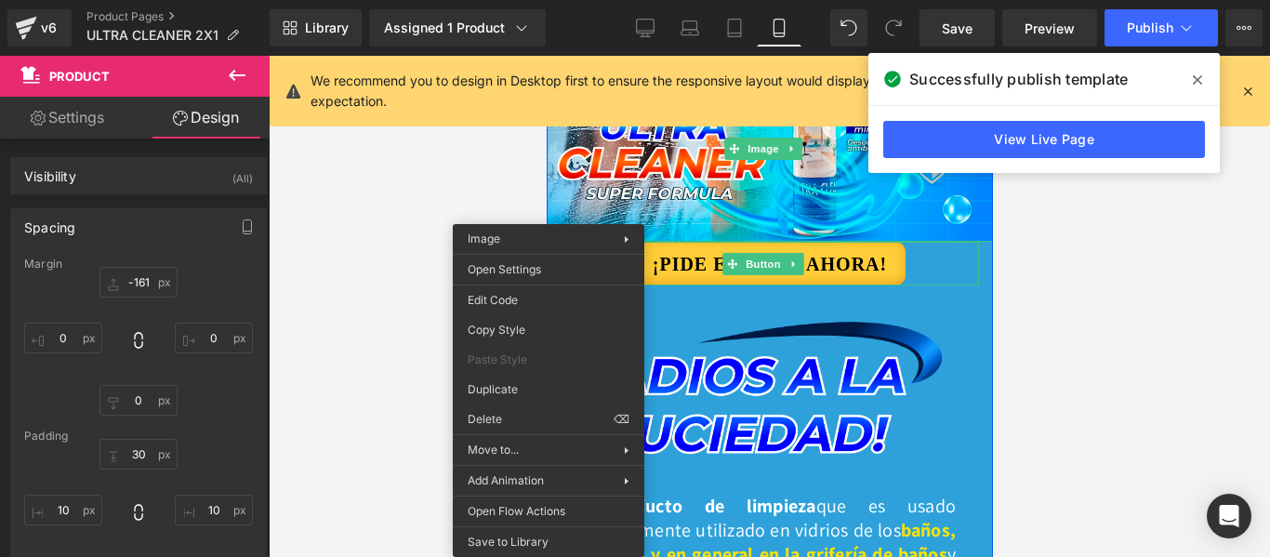
click at [858, 266] on link "¡PIDE EL TUYO AHORA!" at bounding box center [769, 264] width 272 height 44
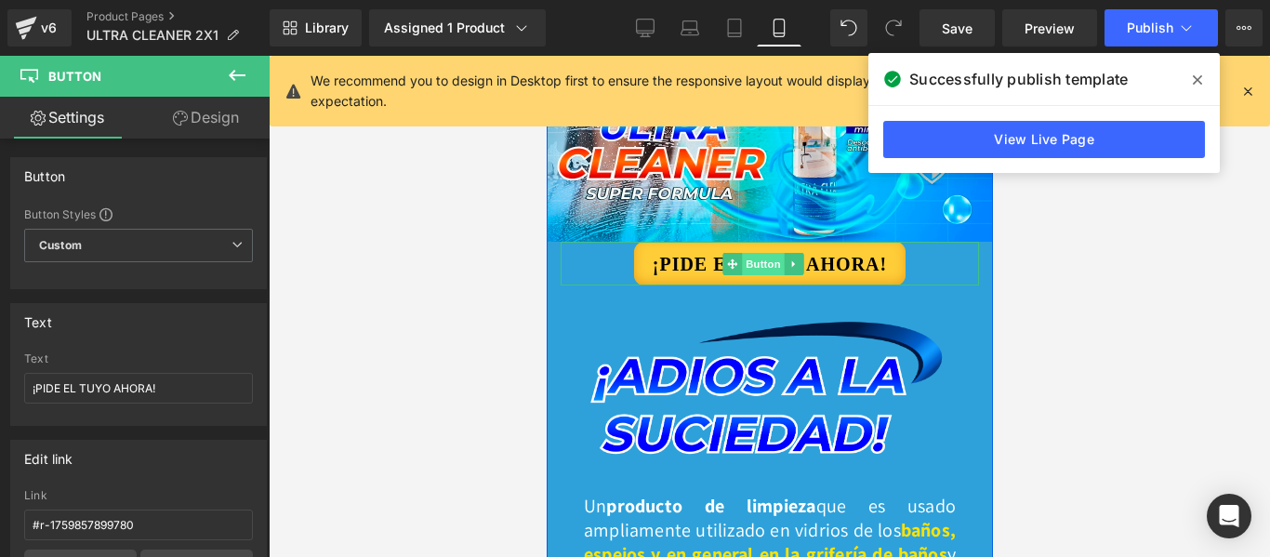
click at [767, 259] on span "Button" at bounding box center [762, 264] width 43 height 22
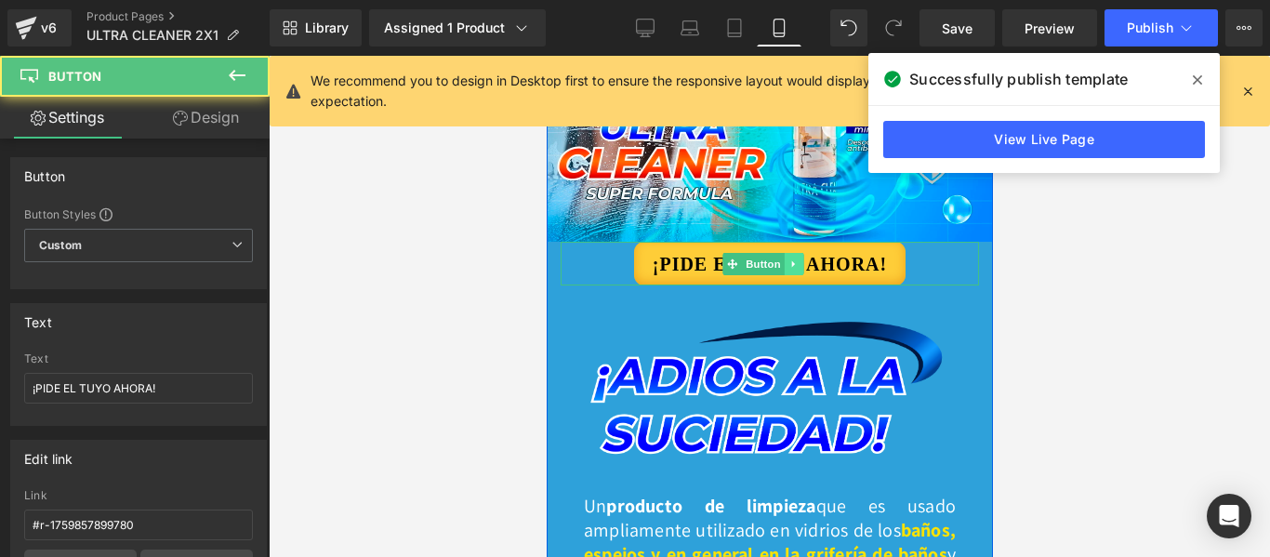
click at [800, 253] on link at bounding box center [793, 264] width 20 height 22
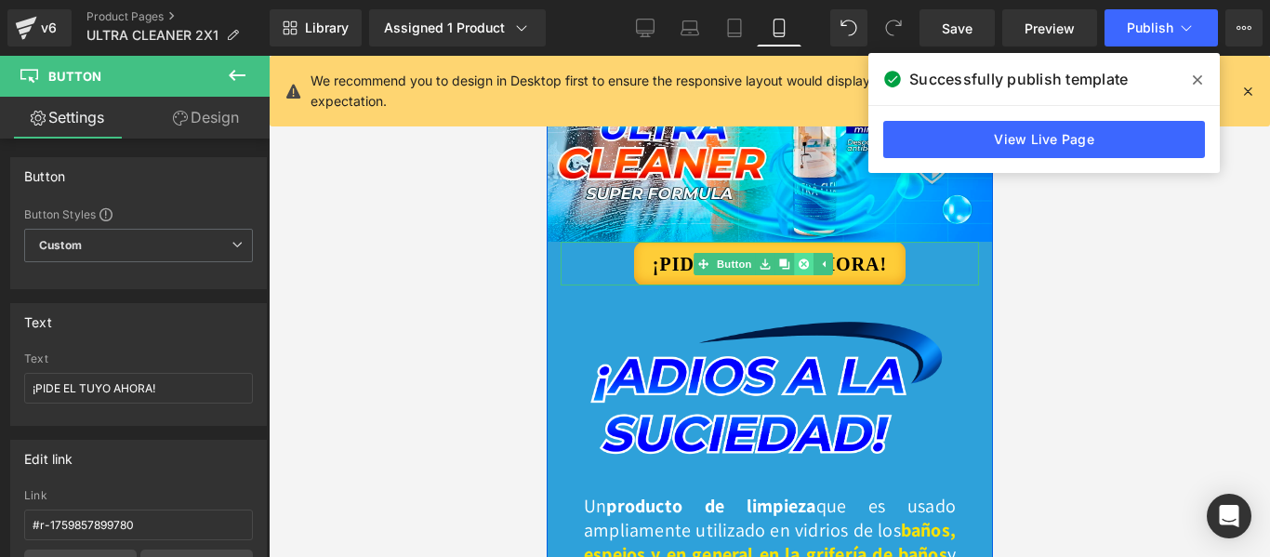
click at [801, 260] on icon at bounding box center [802, 264] width 10 height 10
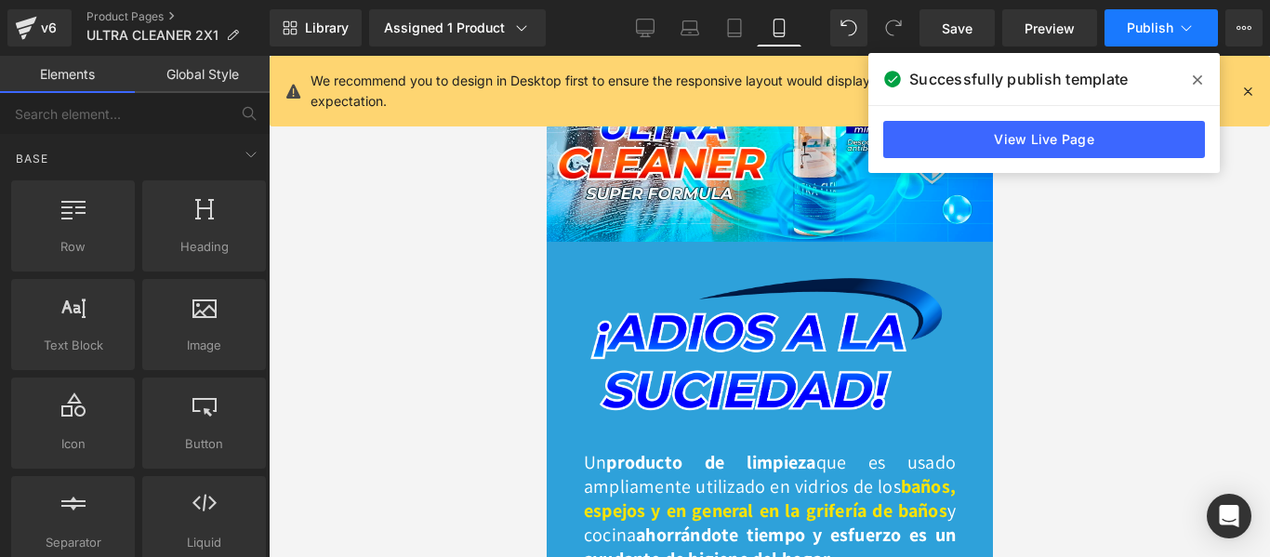
click at [1139, 28] on span "Publish" at bounding box center [1150, 27] width 47 height 15
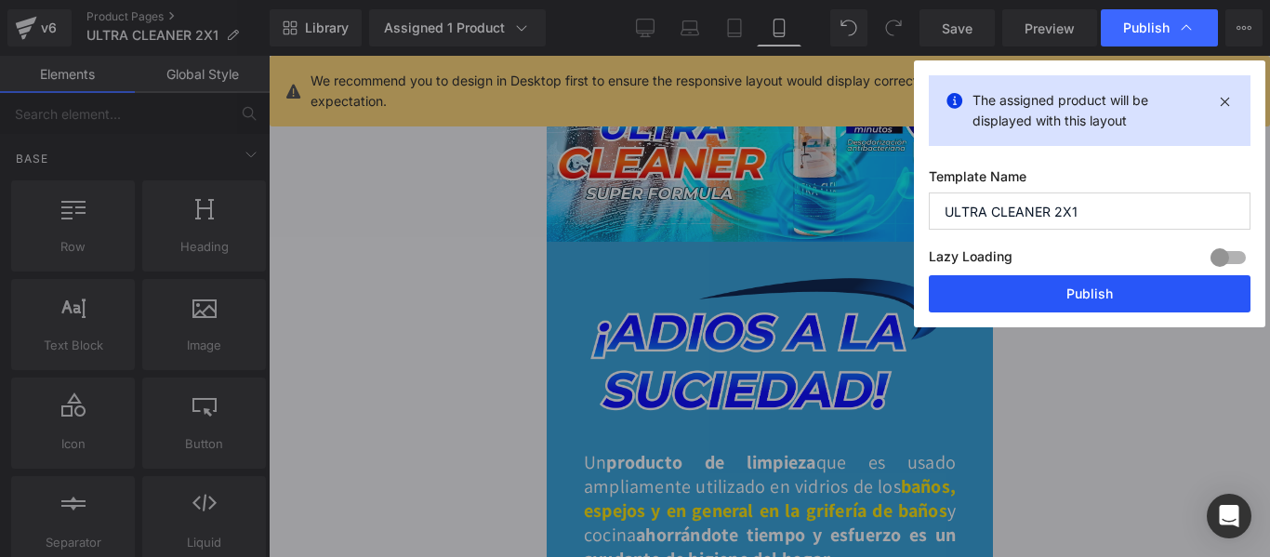
drag, startPoint x: 1108, startPoint y: 294, endPoint x: 273, endPoint y: 418, distance: 843.3
click at [1108, 294] on button "Publish" at bounding box center [1090, 293] width 322 height 37
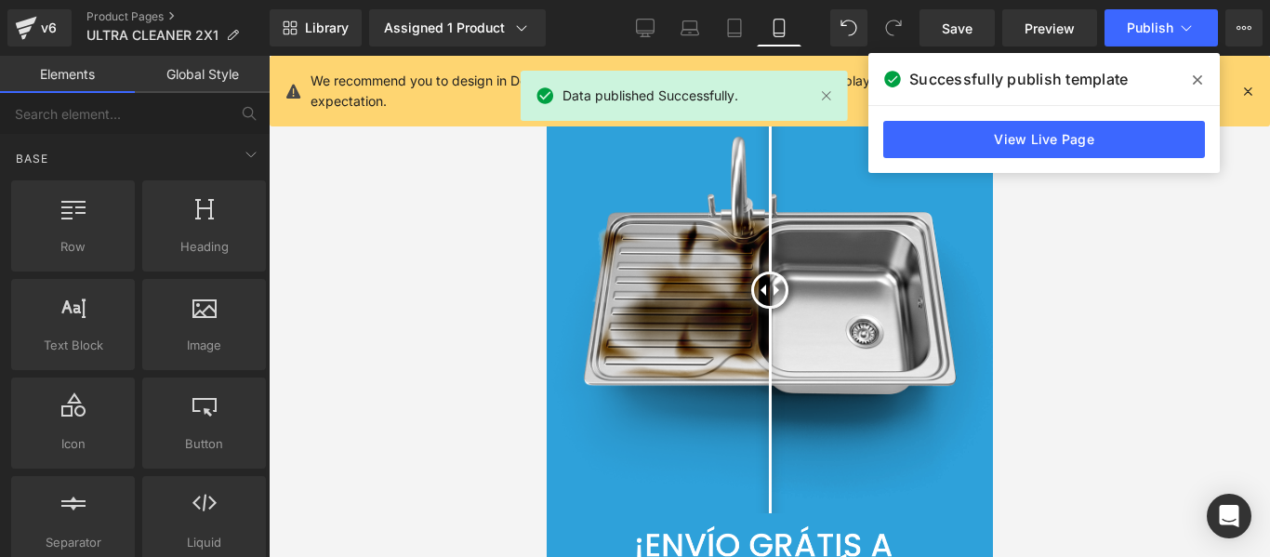
scroll to position [2233, 0]
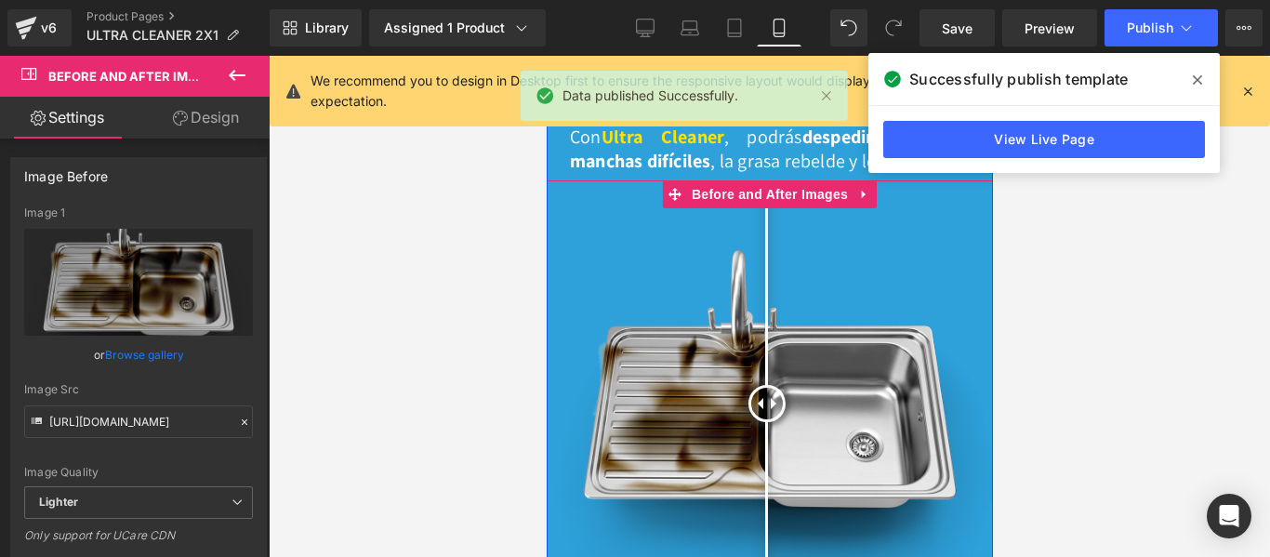
drag, startPoint x: 661, startPoint y: 416, endPoint x: 759, endPoint y: 430, distance: 98.6
click at [759, 422] on div at bounding box center [766, 403] width 37 height 37
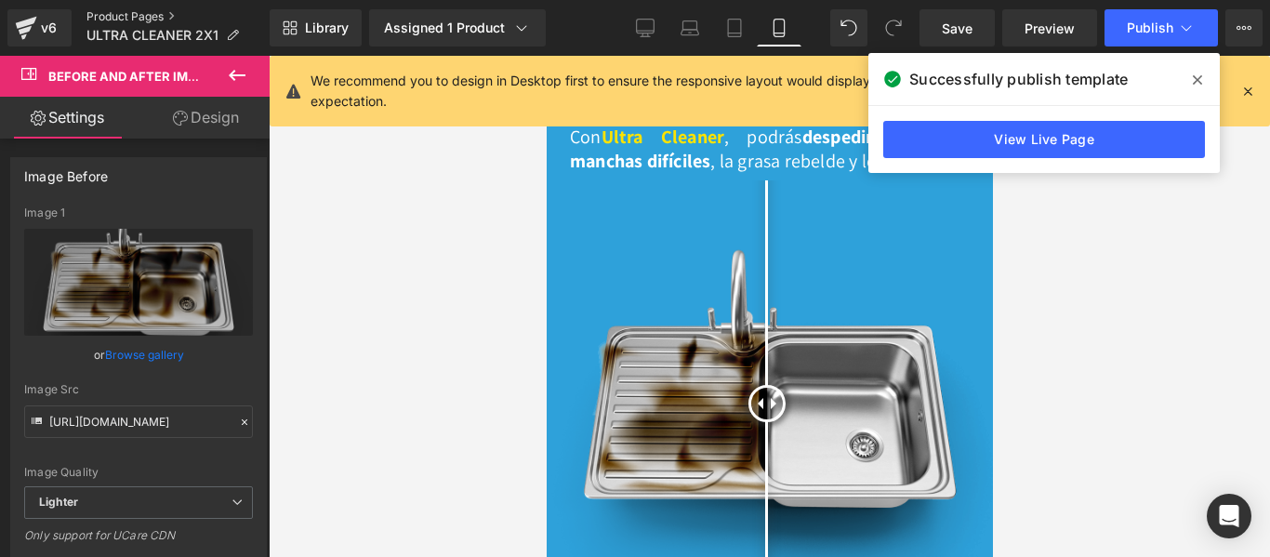
click at [129, 23] on link "Product Pages" at bounding box center [177, 16] width 183 height 15
